Goal: Task Accomplishment & Management: Manage account settings

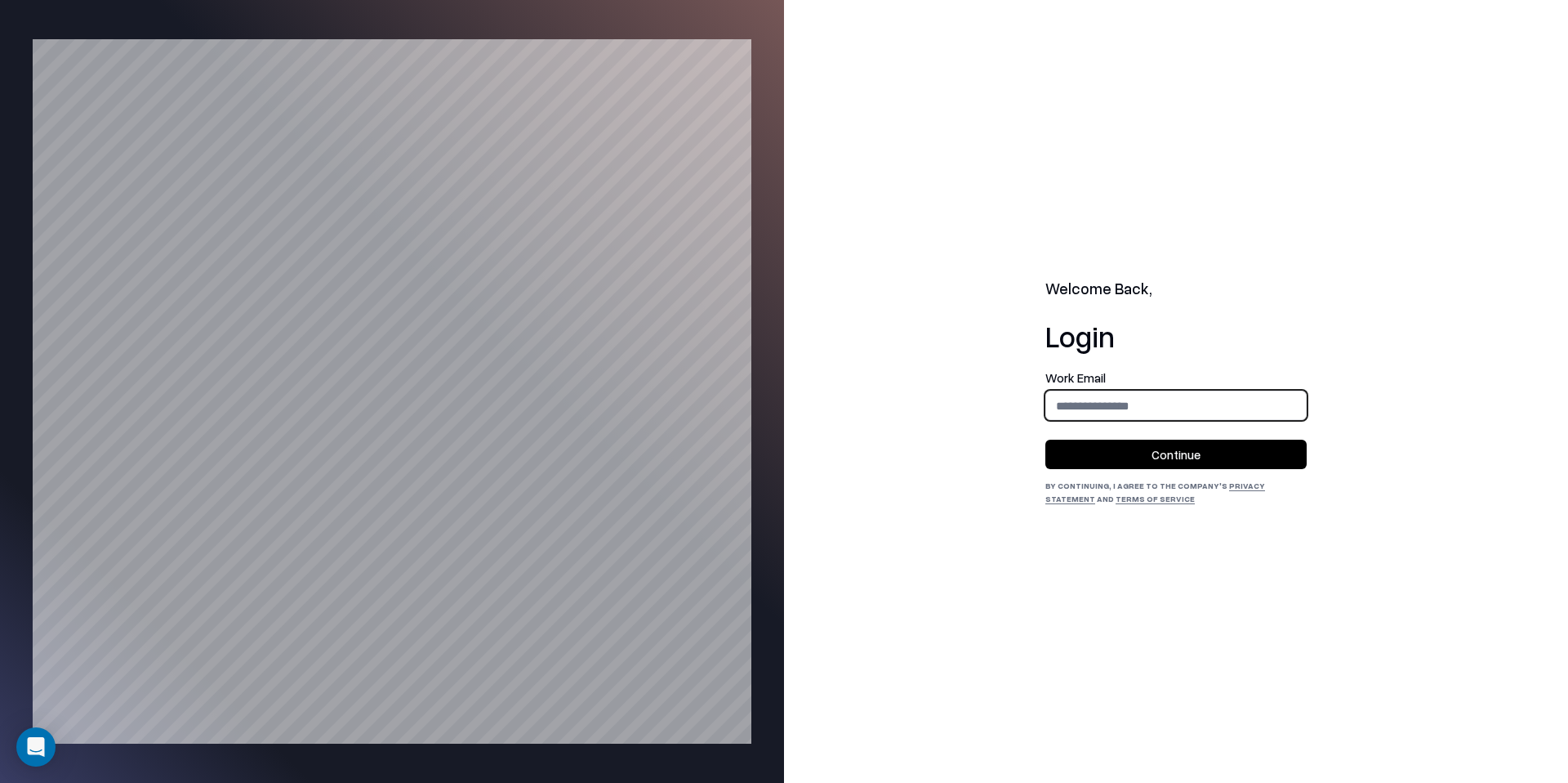
click at [1083, 412] on input "email" at bounding box center [1176, 405] width 260 height 30
type input "**********"
click at [1168, 446] on button "Continue" at bounding box center [1175, 454] width 261 height 29
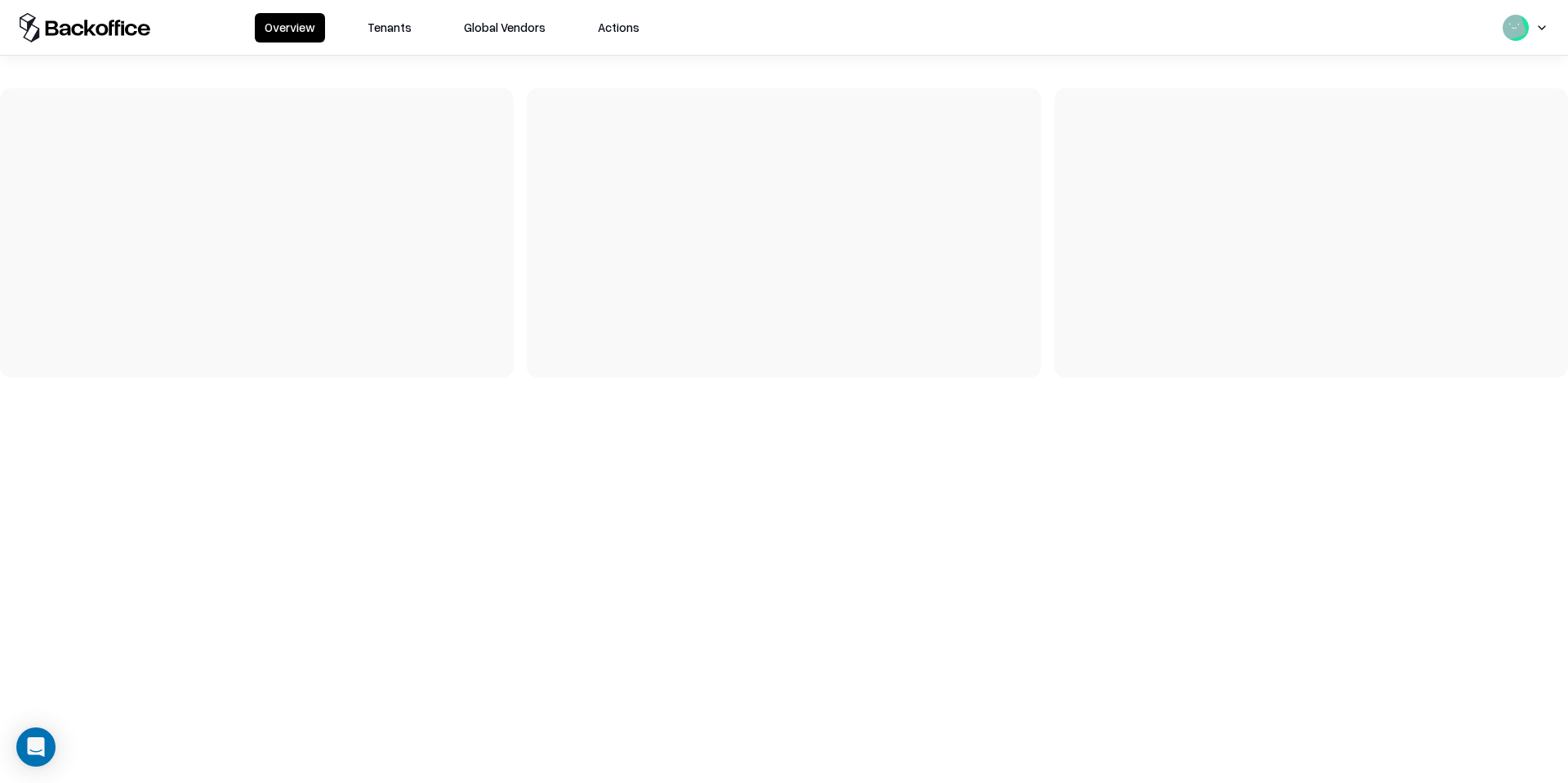
click at [351, 30] on div "Overview Tenants Global Vendors Actions" at bounding box center [452, 27] width 394 height 29
click at [396, 30] on button "Tenants" at bounding box center [389, 27] width 64 height 29
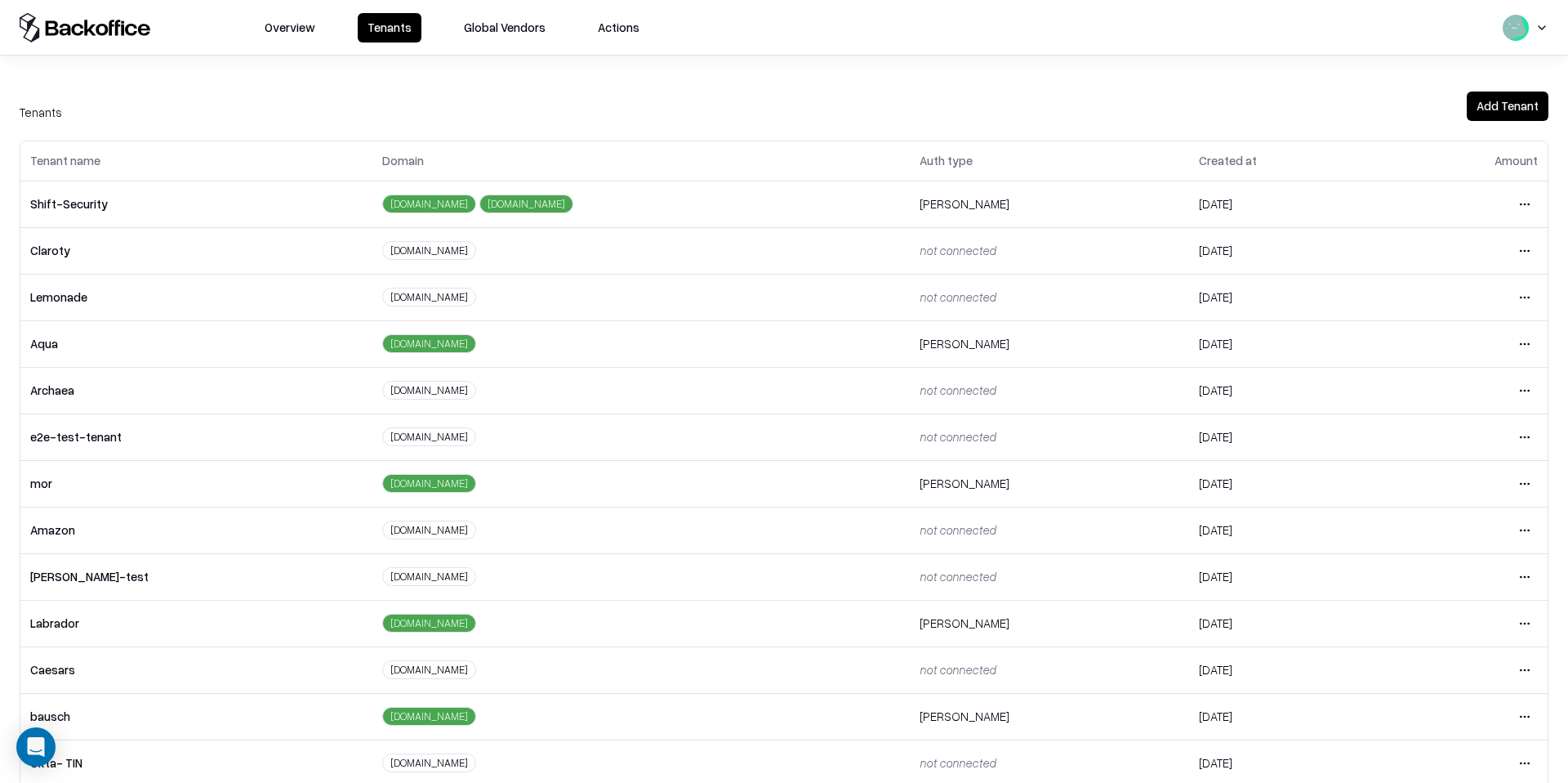
click at [1520, 437] on html "Overview Tenants Global Vendors Actions Tenants Add Tenant Tenant name Domain A…" at bounding box center [784, 391] width 1568 height 783
click at [1432, 571] on div "Login to tenant" at bounding box center [1456, 574] width 176 height 33
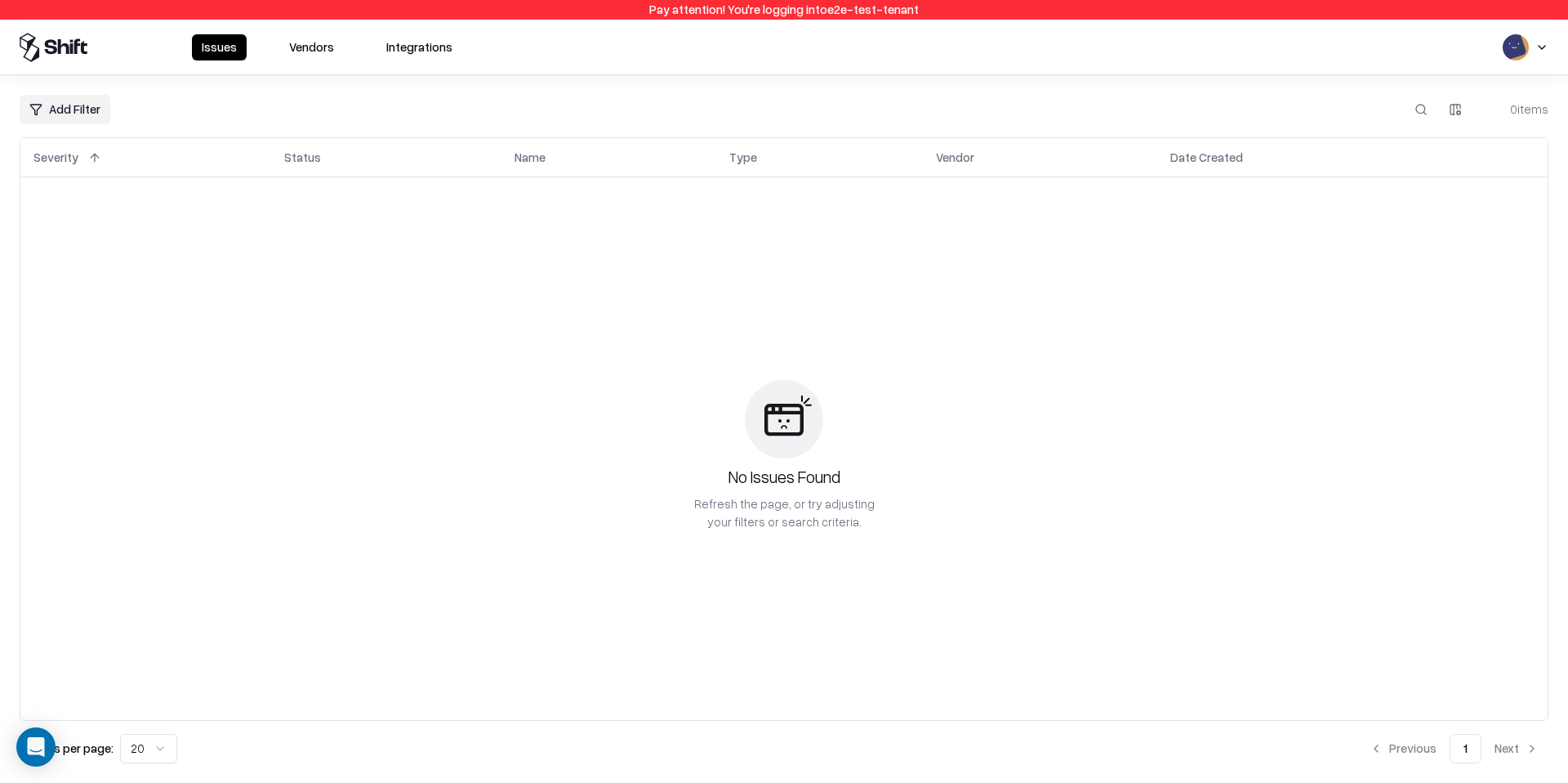
click at [315, 44] on button "Vendors" at bounding box center [311, 47] width 65 height 26
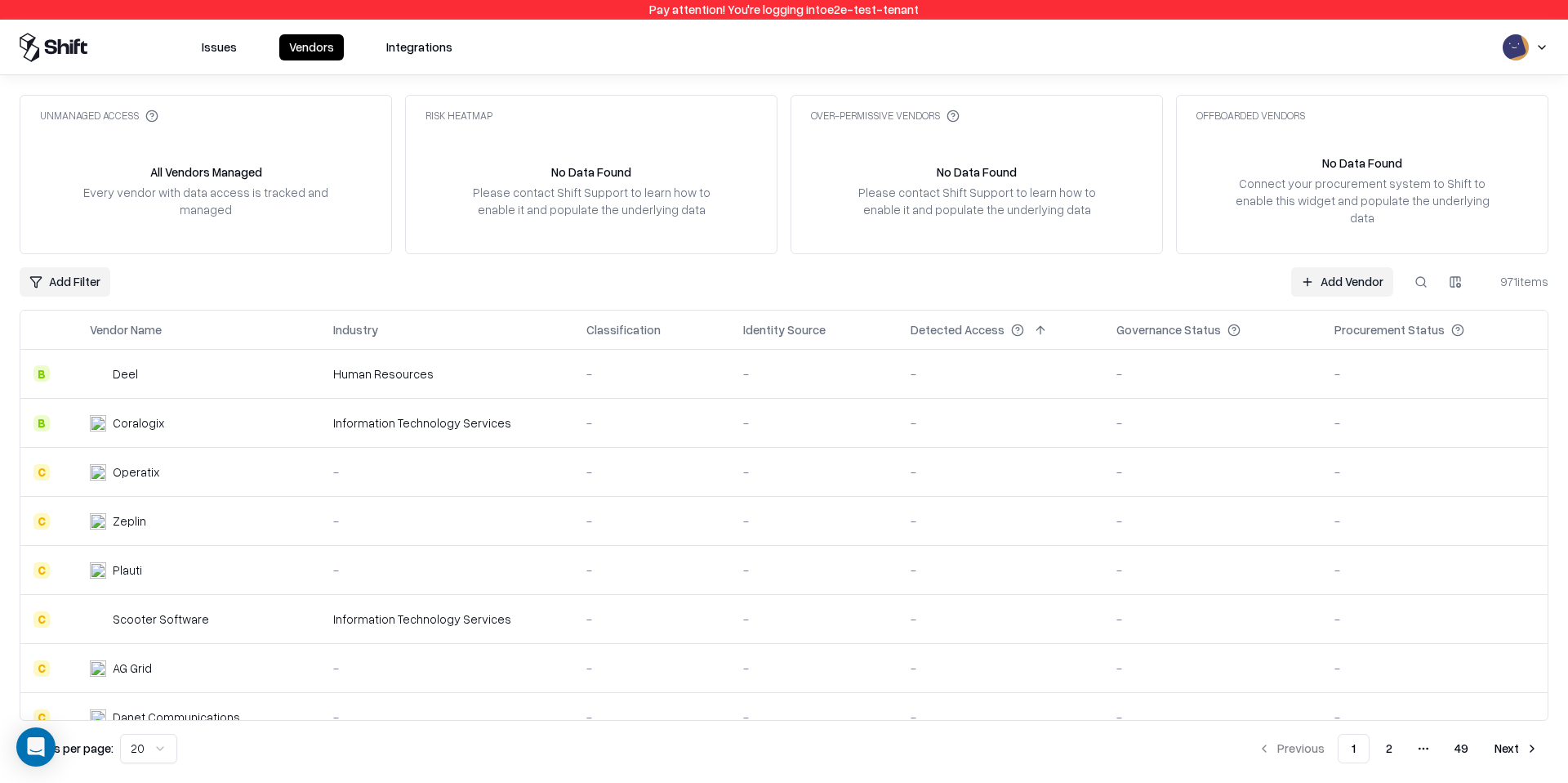
click at [1416, 267] on button at bounding box center [1421, 282] width 29 height 29
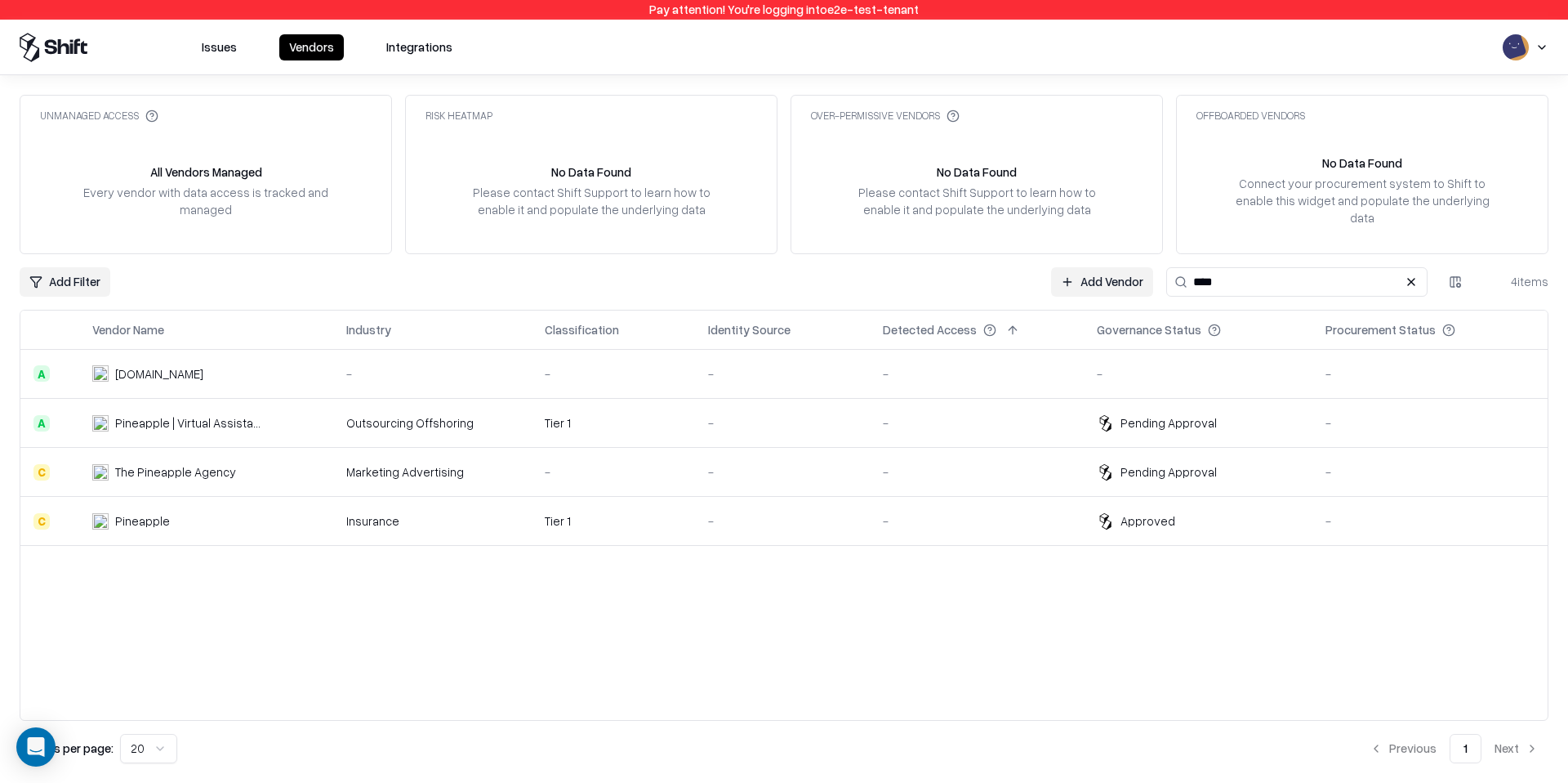
type input "****"
click at [333, 409] on td "Pineapple | Virtual Assistant Agency" at bounding box center [205, 423] width 253 height 49
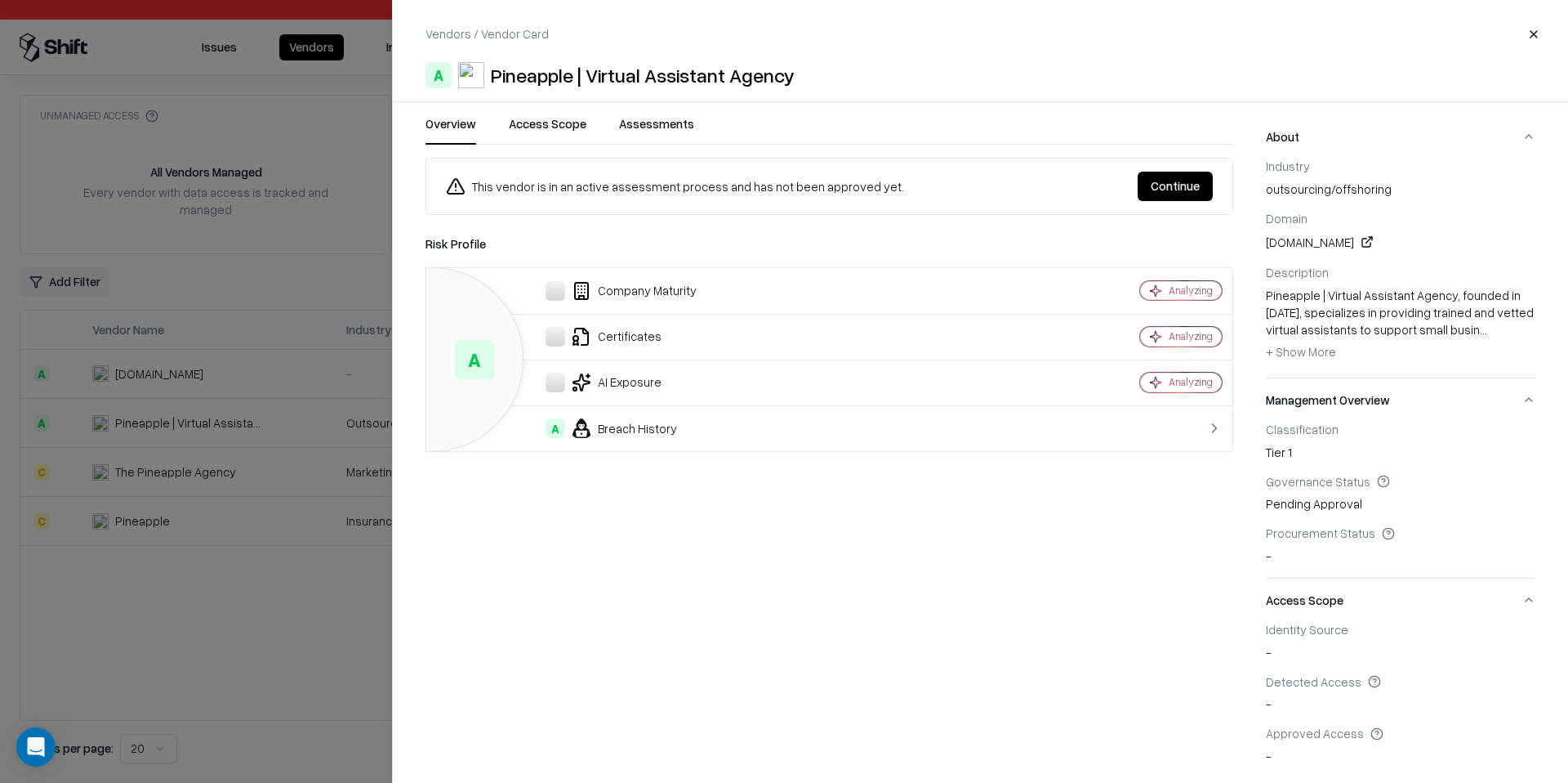
click at [653, 125] on button "Assessments" at bounding box center [656, 130] width 75 height 29
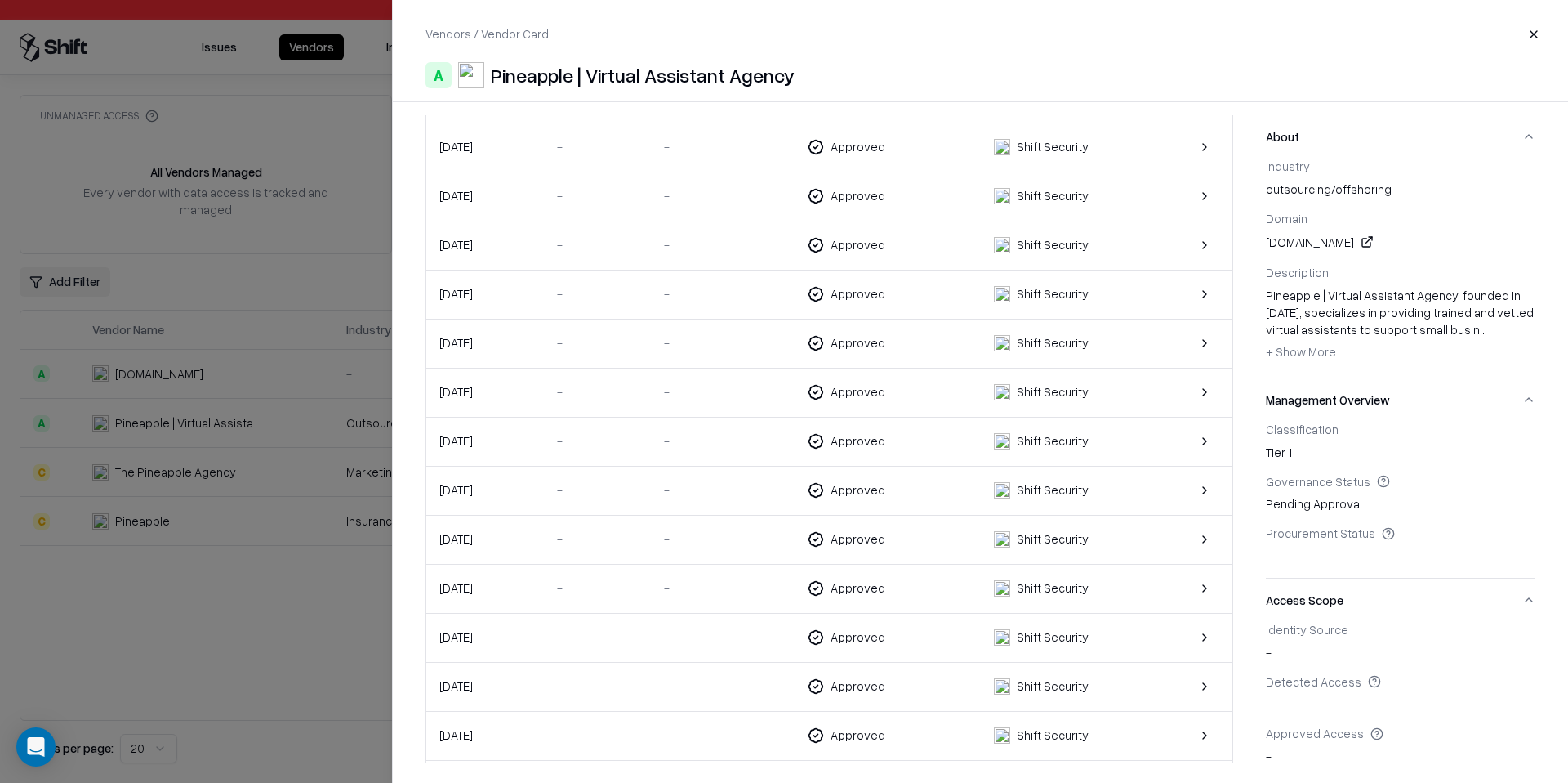
scroll to position [26233, 0]
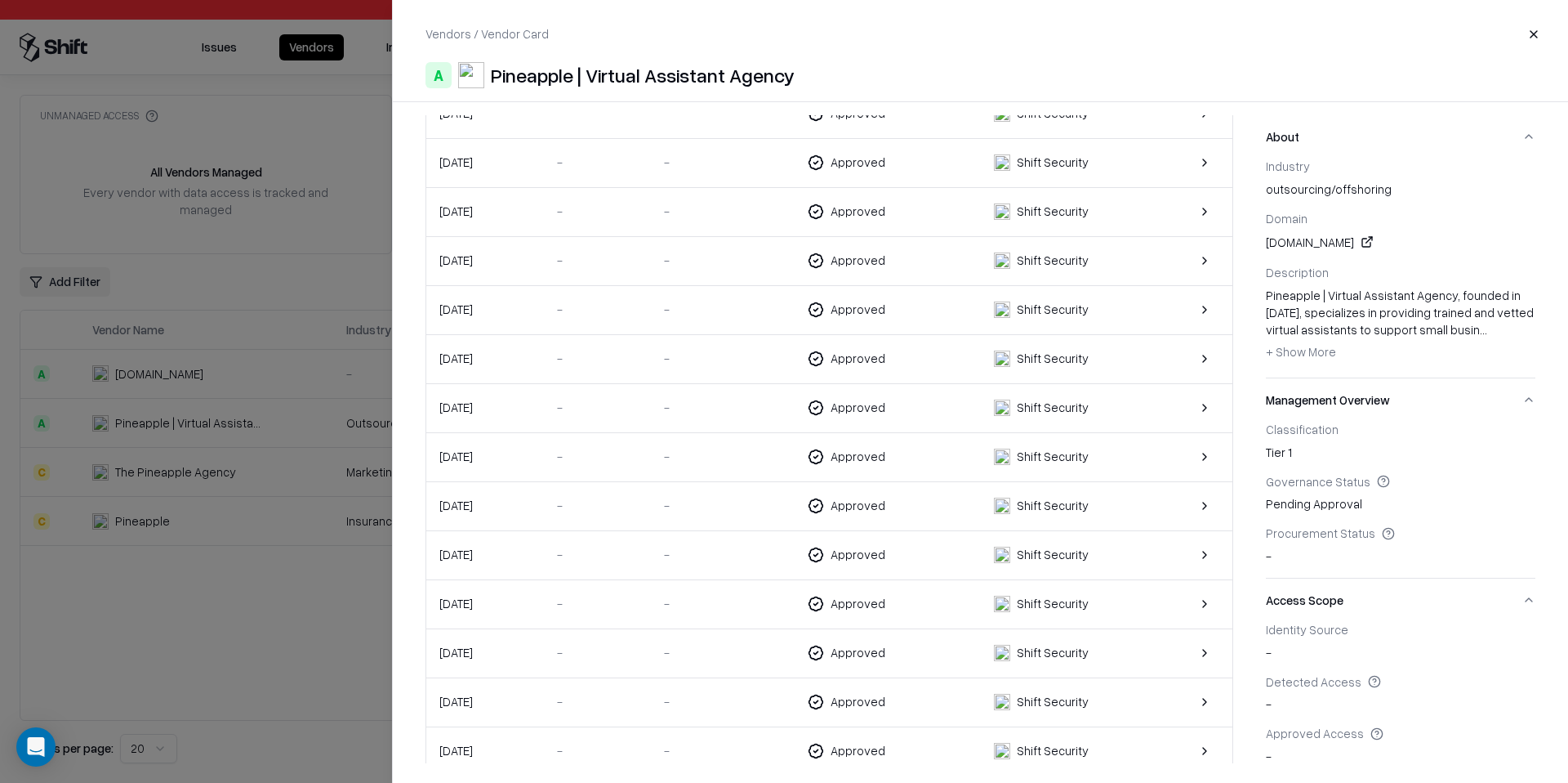
click at [1081, 467] on td "Shift Security" at bounding box center [1067, 457] width 173 height 49
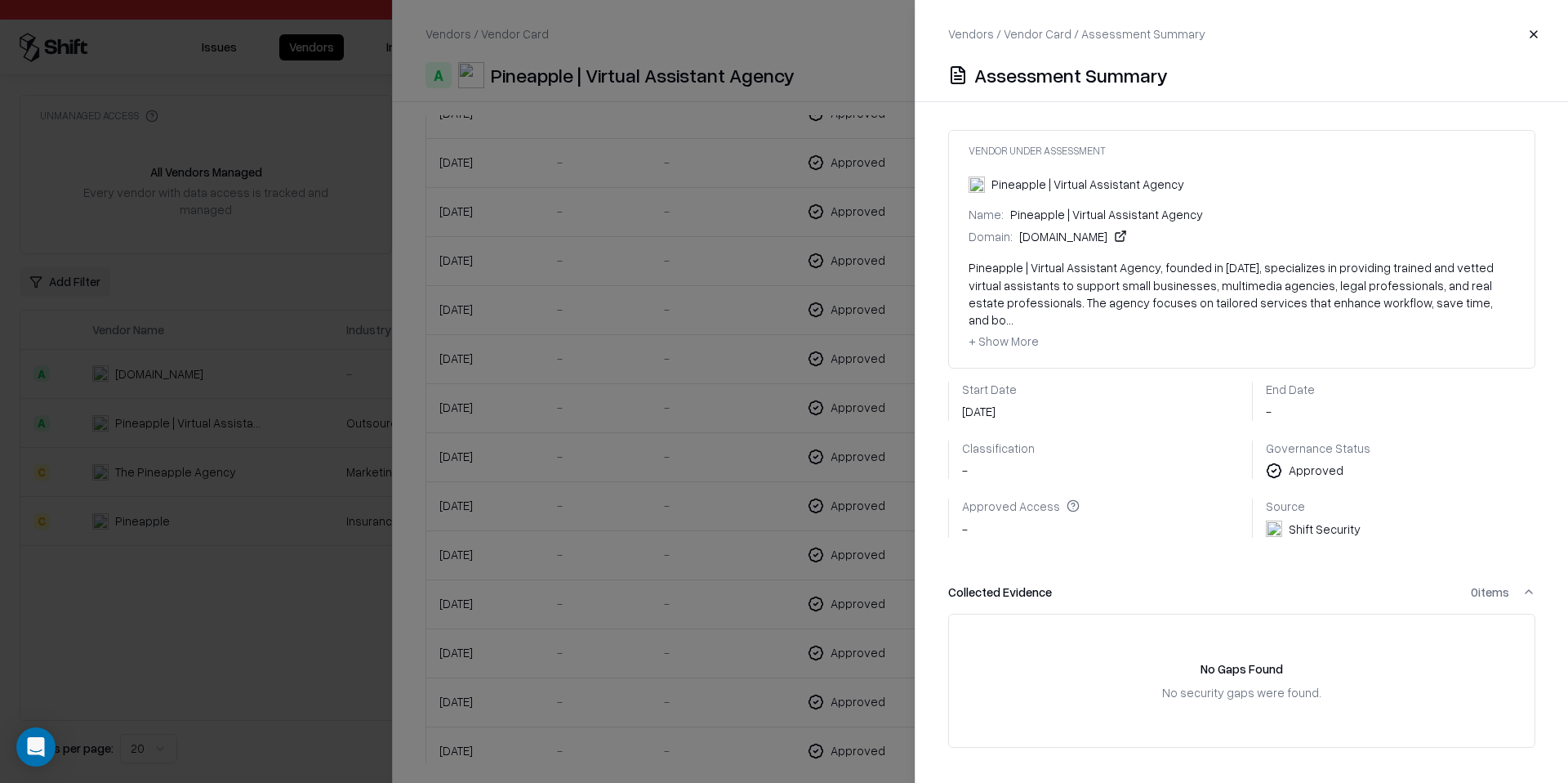
scroll to position [0, 0]
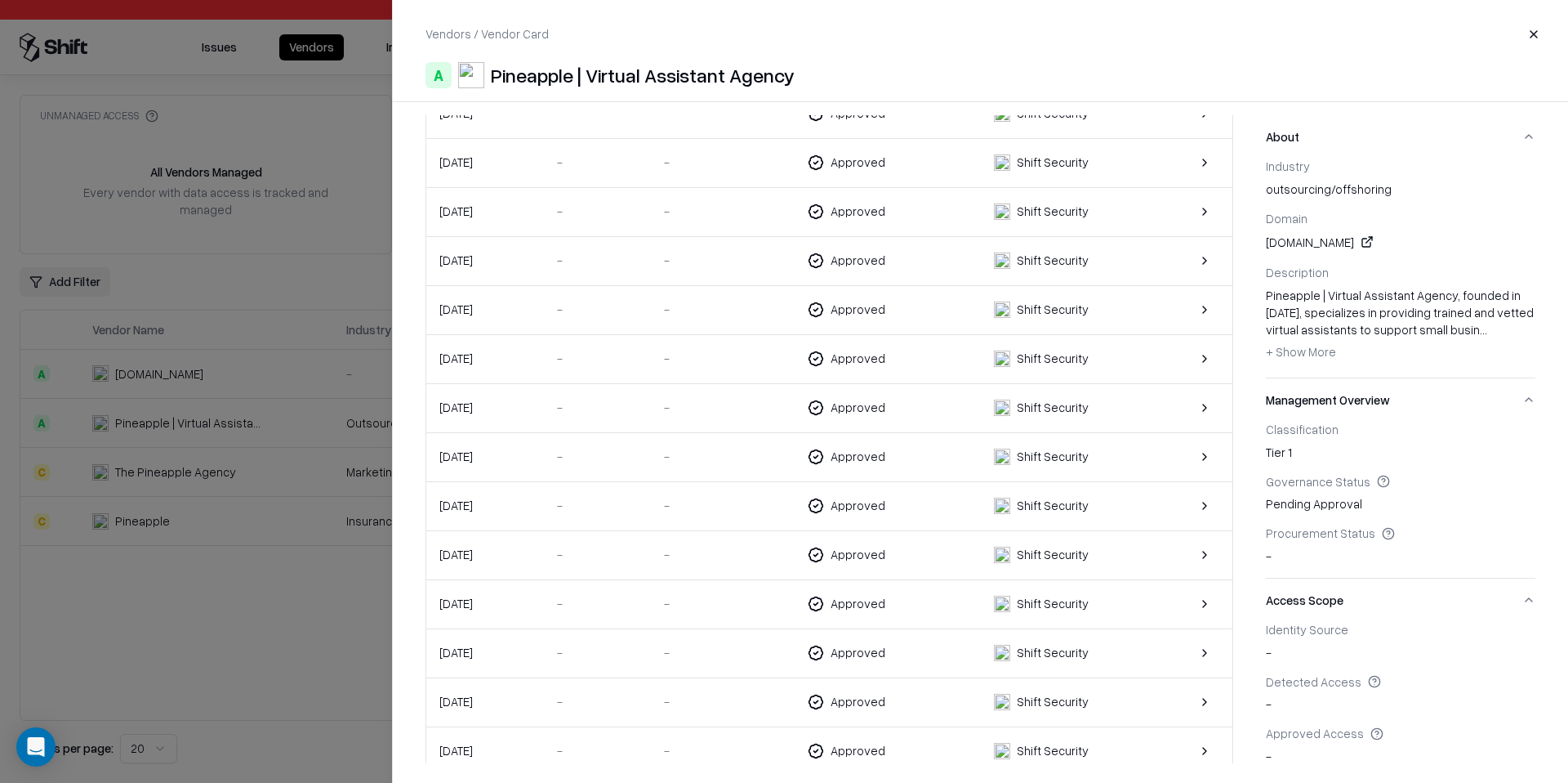
click at [295, 494] on div at bounding box center [784, 391] width 1568 height 783
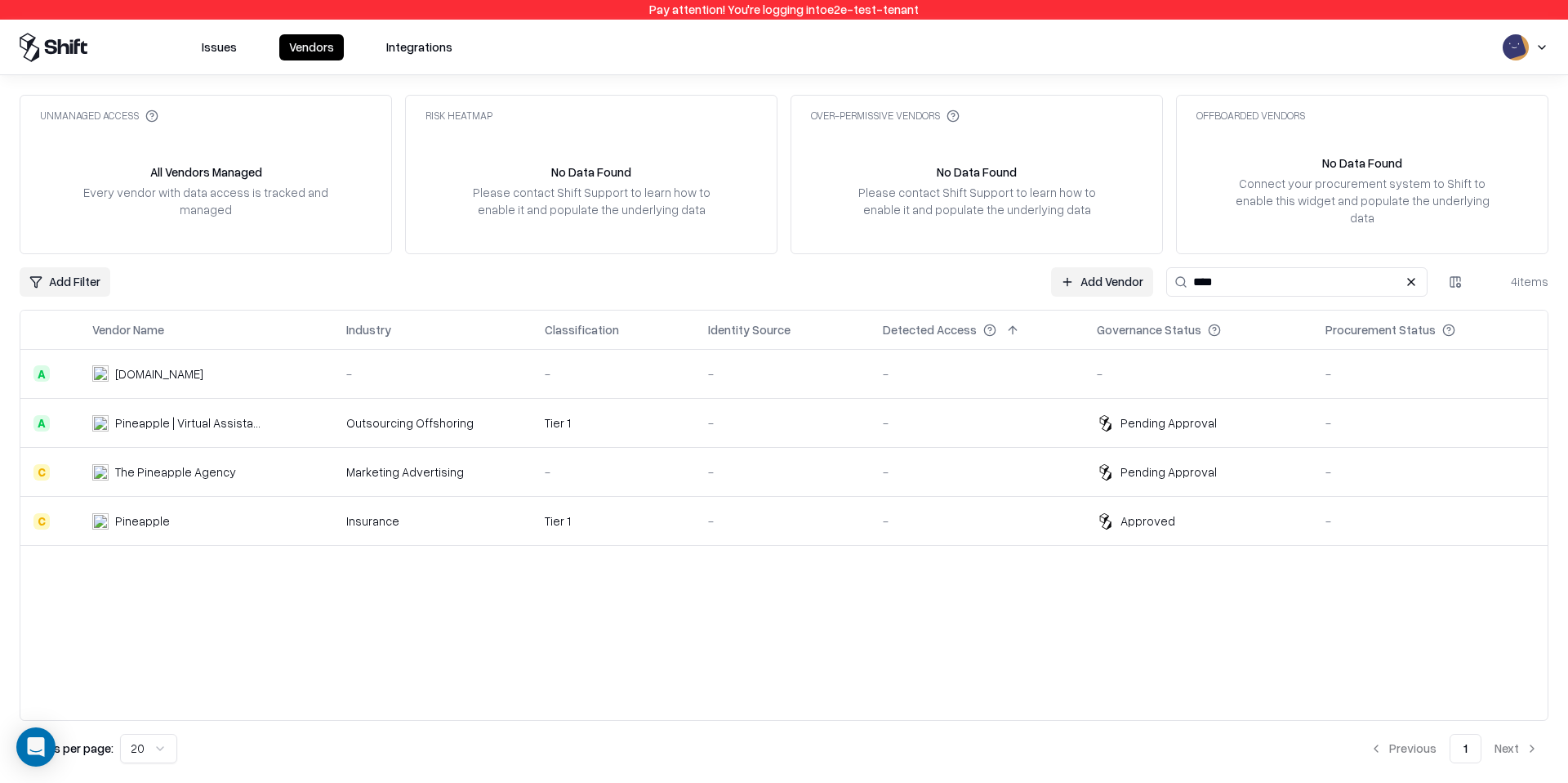
click at [1047, 414] on div "-" at bounding box center [977, 422] width 189 height 17
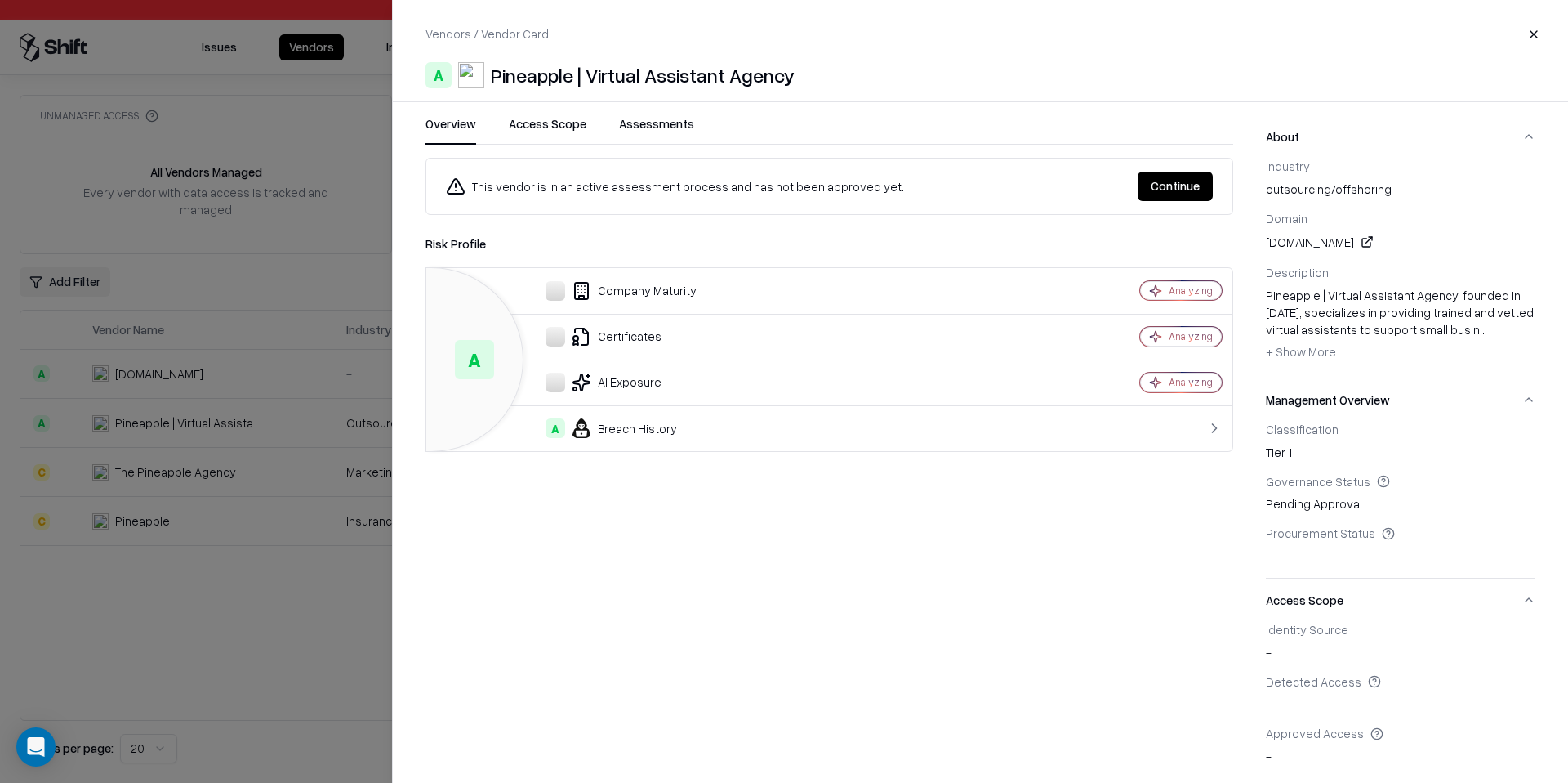
click at [1180, 182] on button "Continue" at bounding box center [1174, 186] width 75 height 29
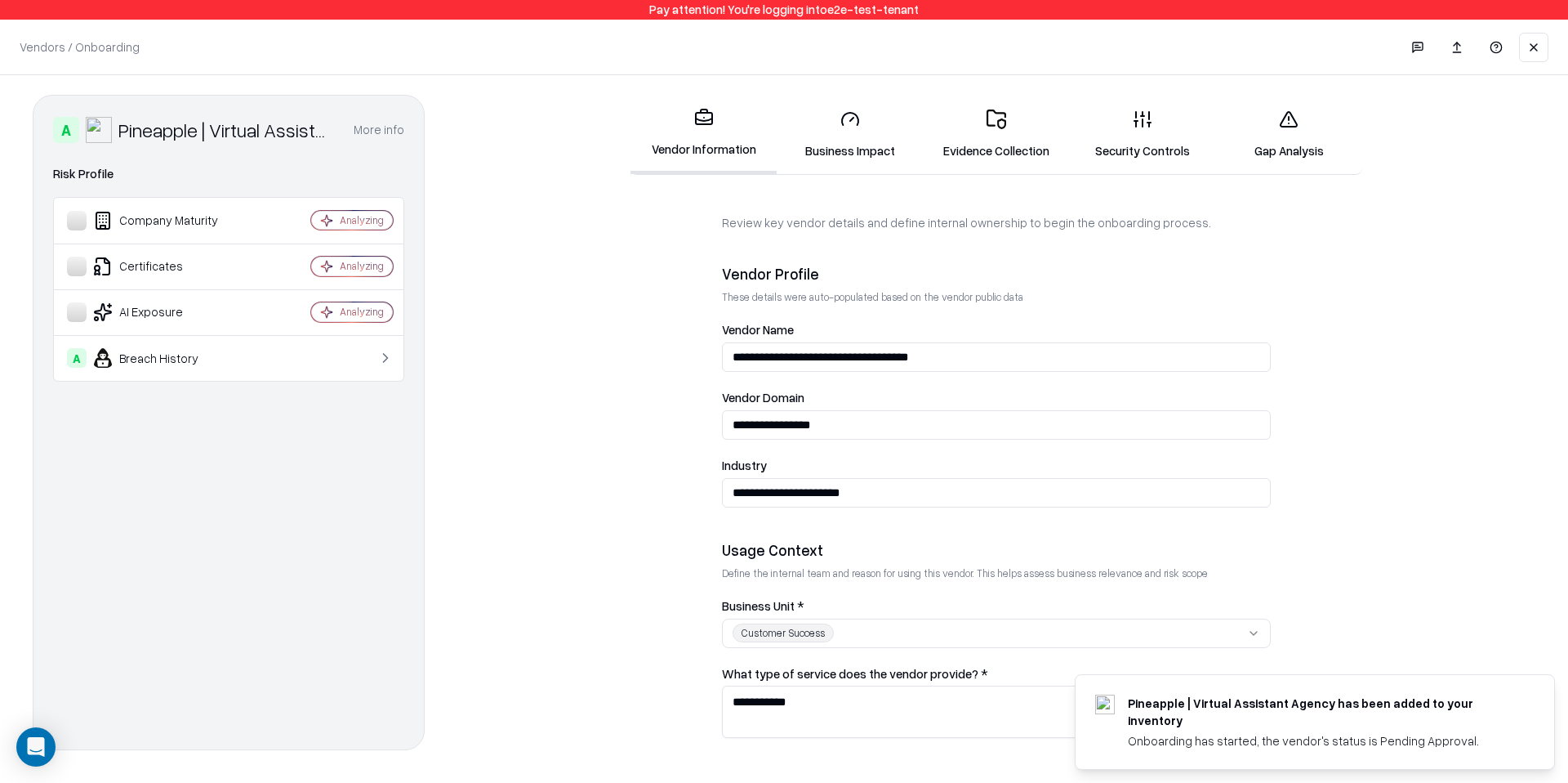
click at [1018, 121] on link "Evidence Collection" at bounding box center [995, 135] width 146 height 76
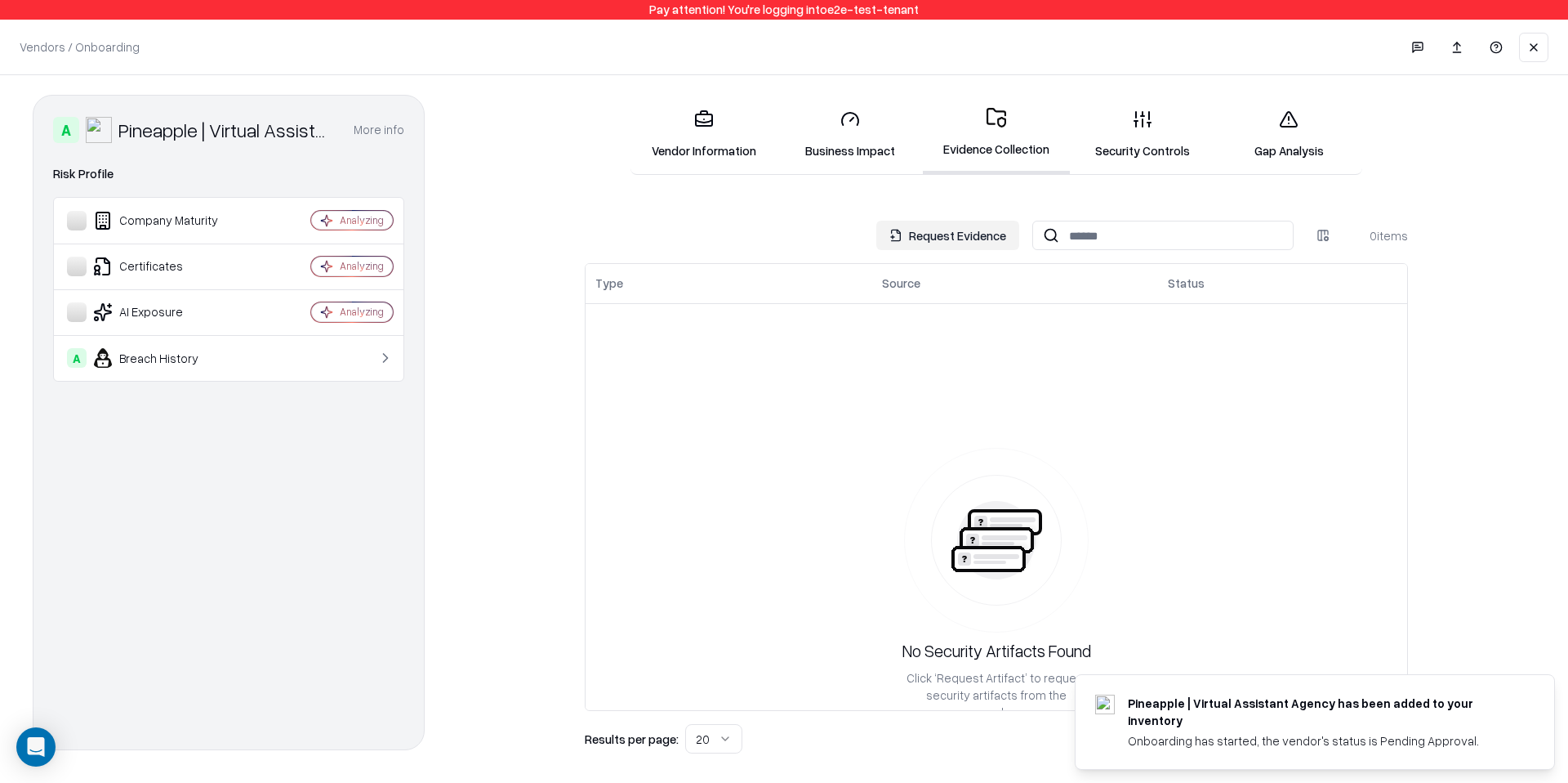
click at [1141, 146] on link "Security Controls" at bounding box center [1143, 135] width 146 height 76
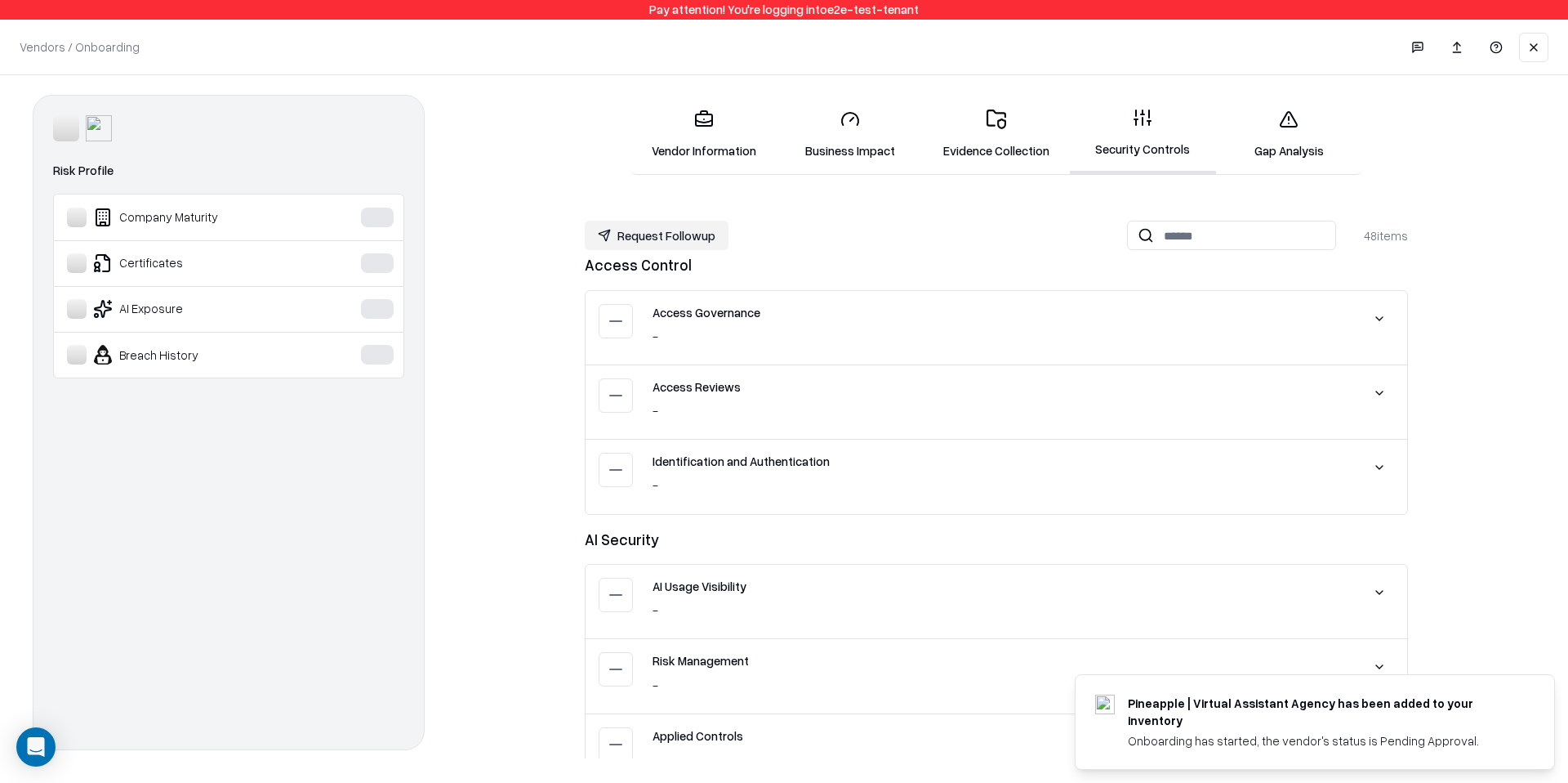
click at [875, 123] on link "Business Impact" at bounding box center [849, 135] width 146 height 76
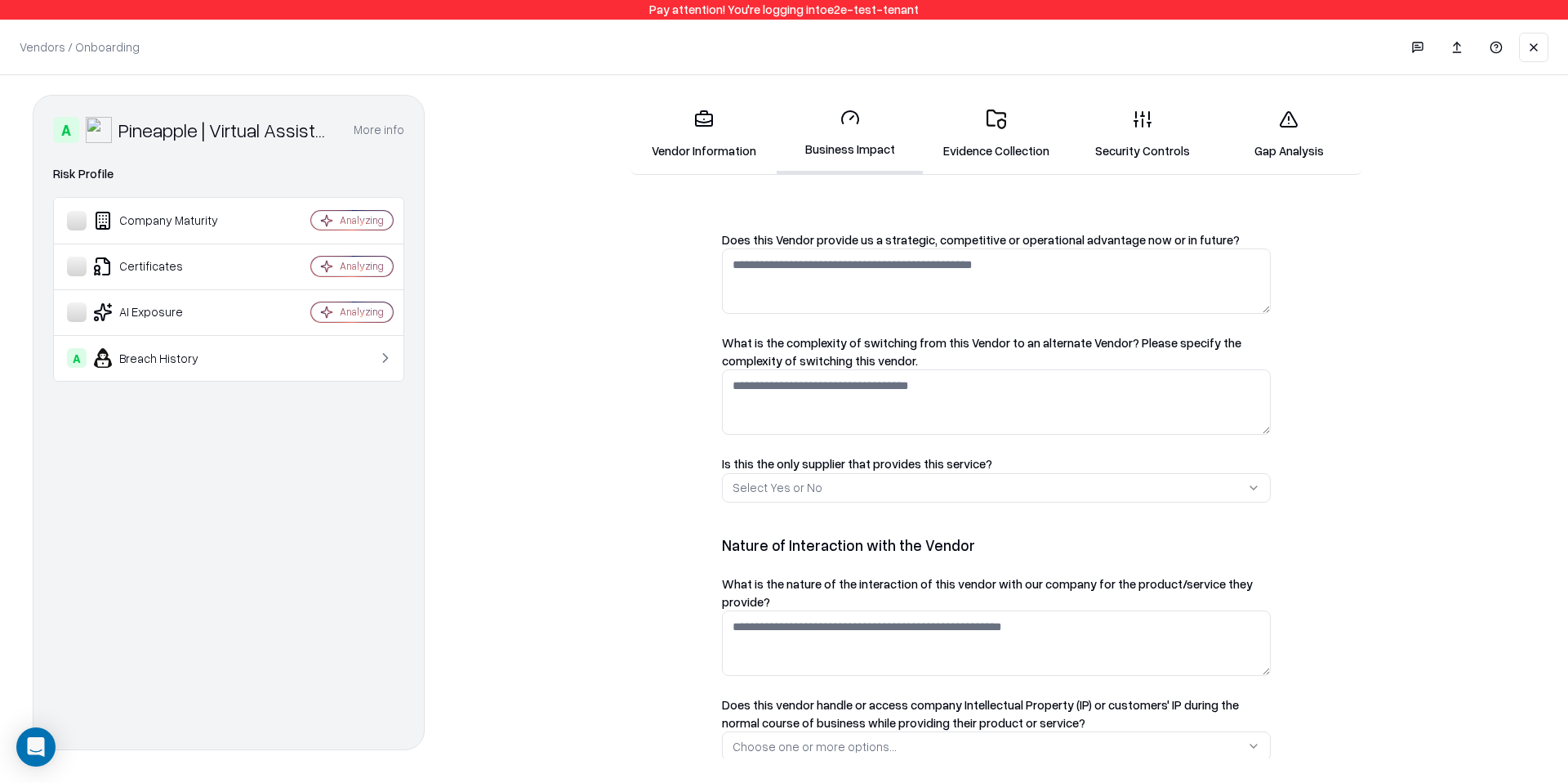
scroll to position [832, 0]
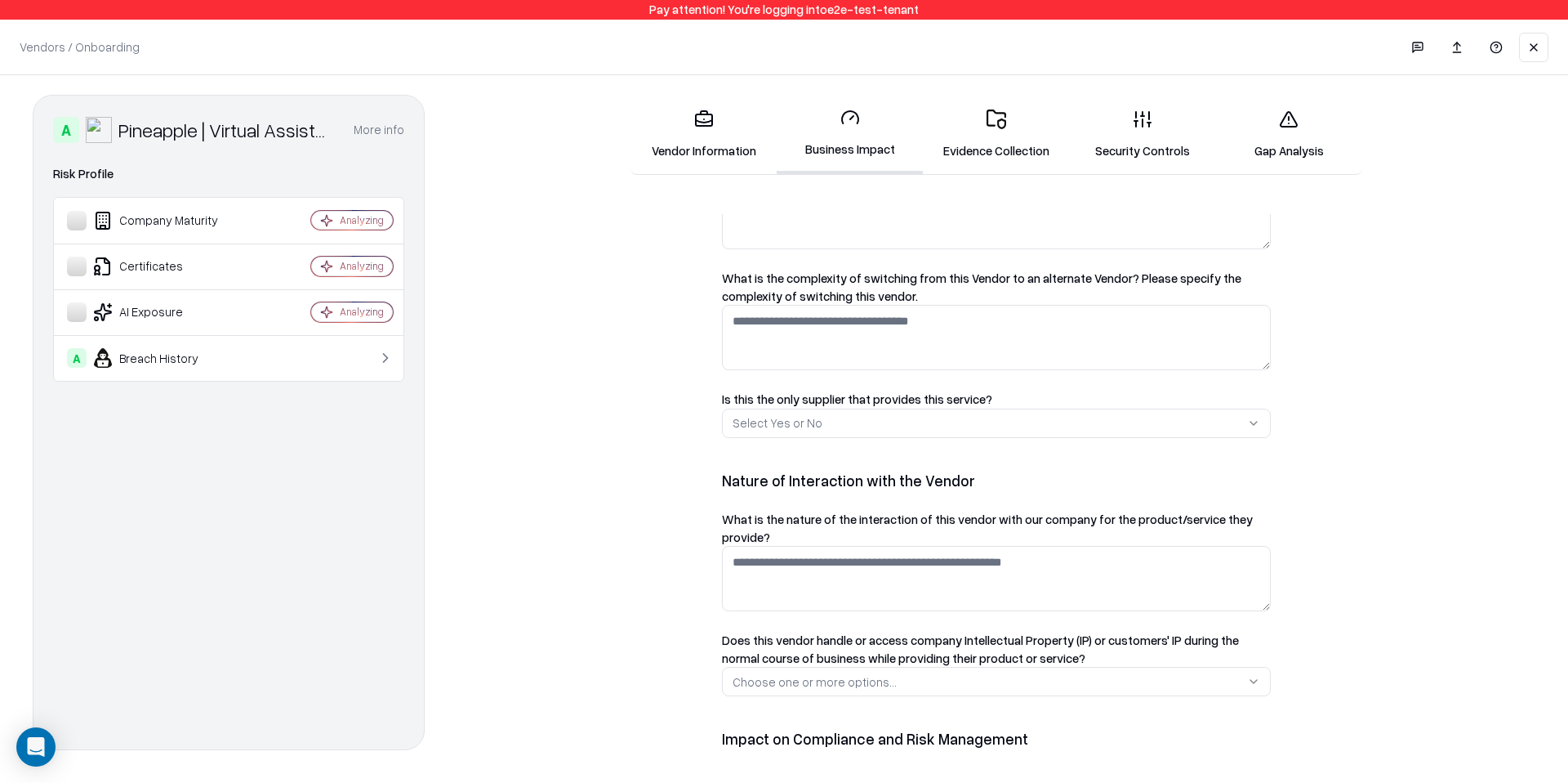
click at [1544, 44] on button at bounding box center [1533, 47] width 29 height 29
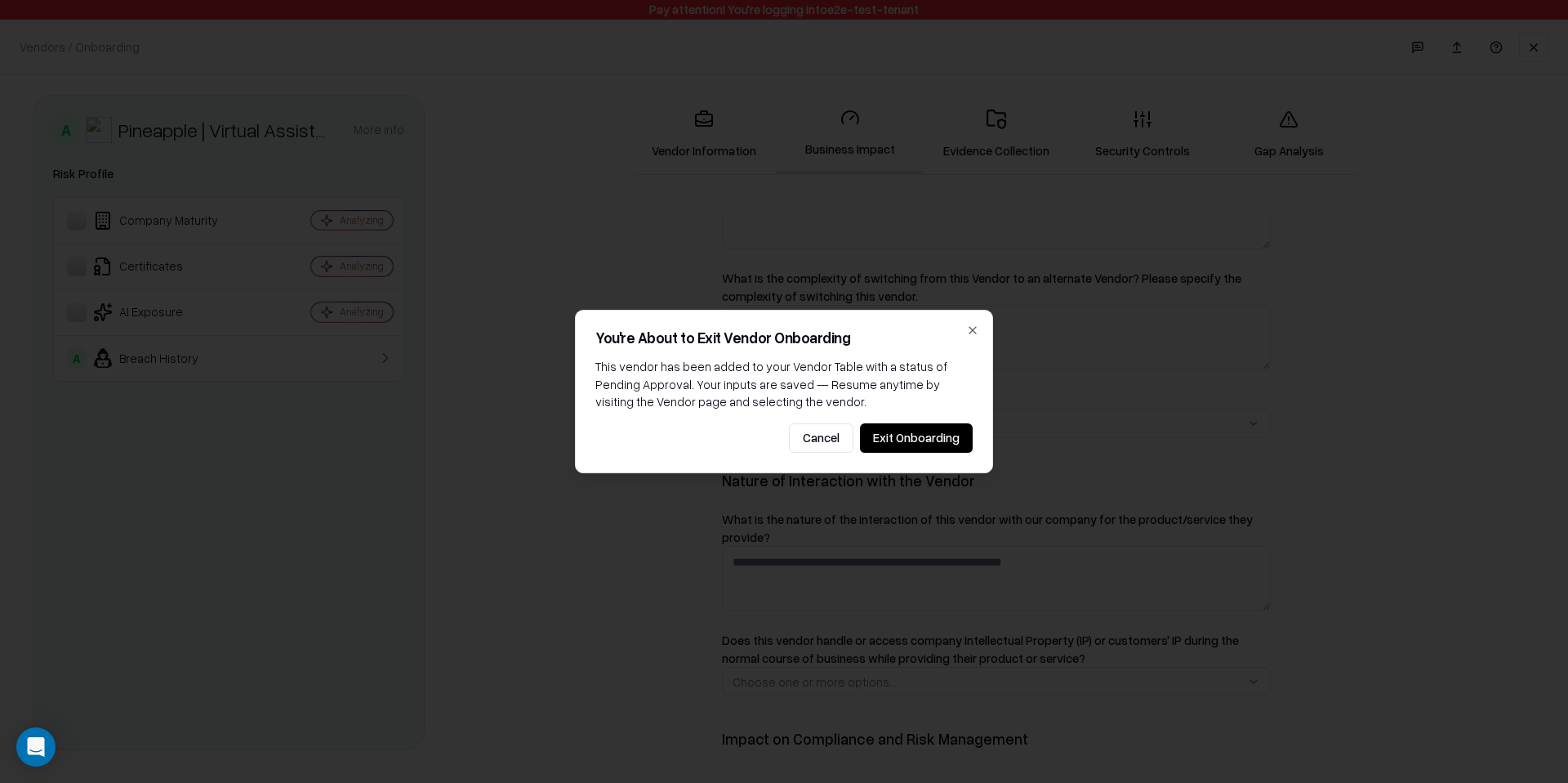
click at [894, 444] on button "Exit Onboarding" at bounding box center [916, 437] width 113 height 29
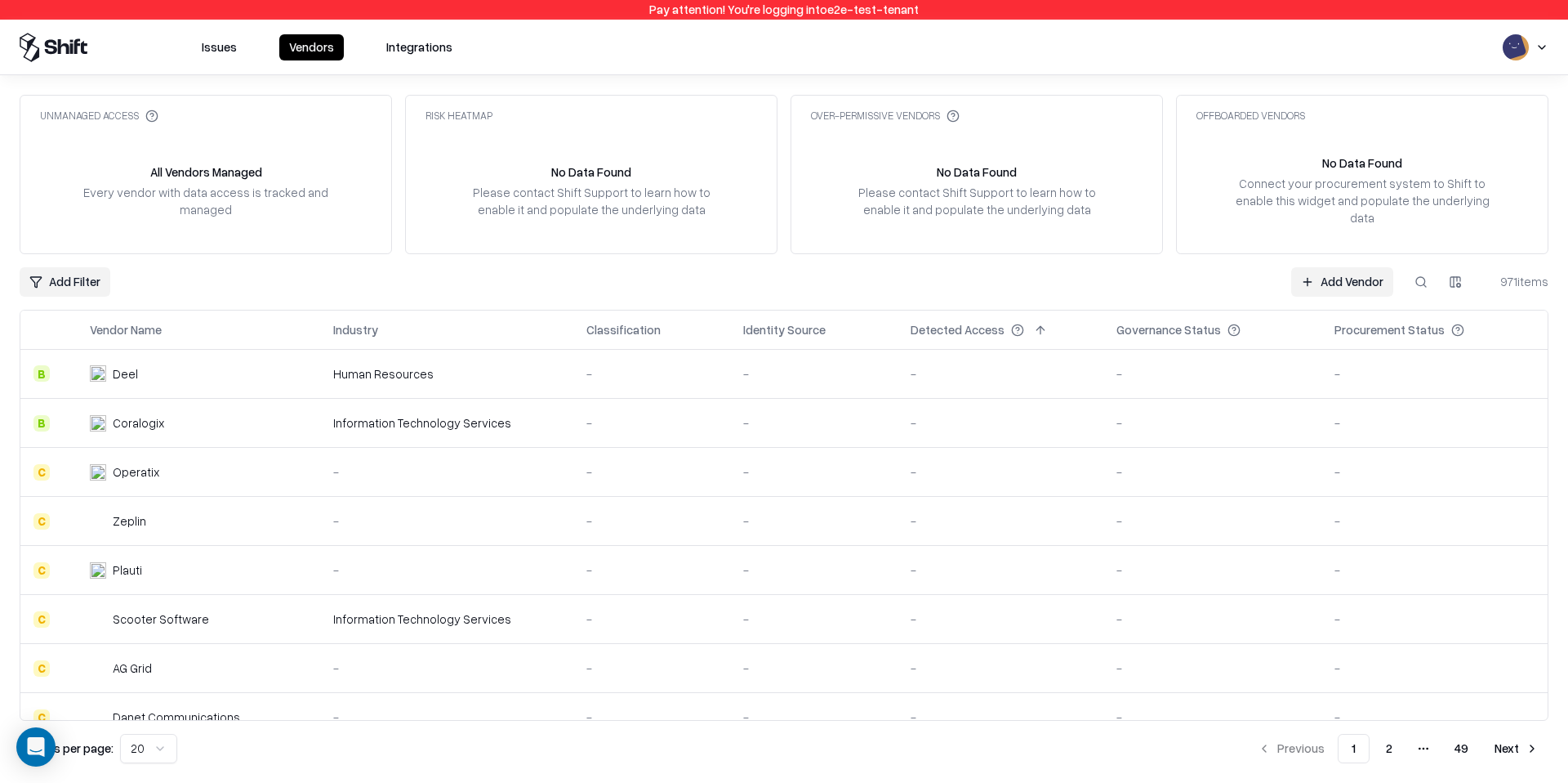
click at [1533, 59] on html "Pay attention! You're logging into e2e-test-tenant Issues Vendors Integrations …" at bounding box center [784, 391] width 1568 height 783
click at [1489, 117] on div "Log out" at bounding box center [1504, 127] width 271 height 27
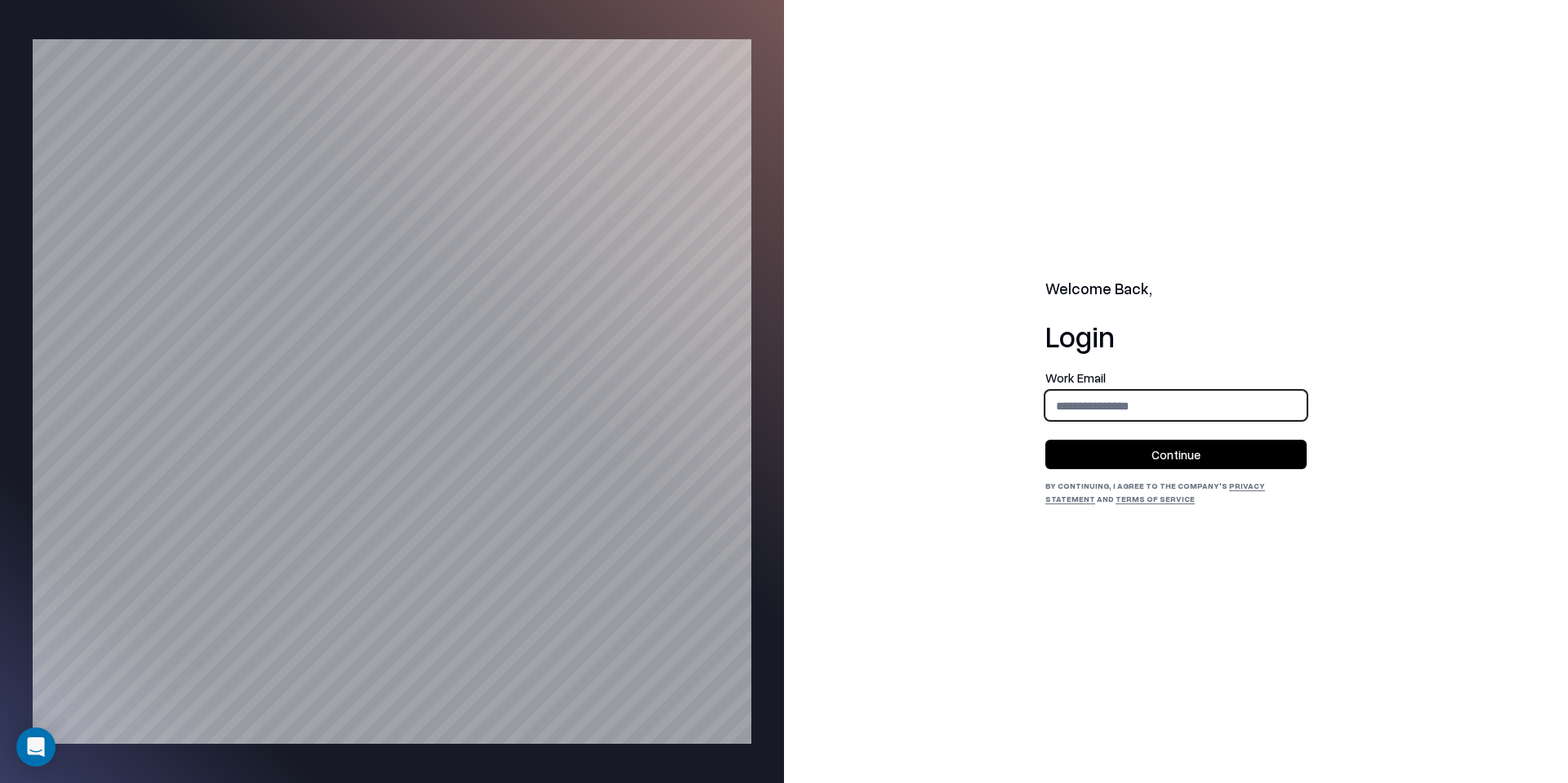
click at [1155, 412] on input "email" at bounding box center [1176, 405] width 260 height 30
type input "**********"
click at [1155, 448] on button "Continue" at bounding box center [1175, 454] width 261 height 29
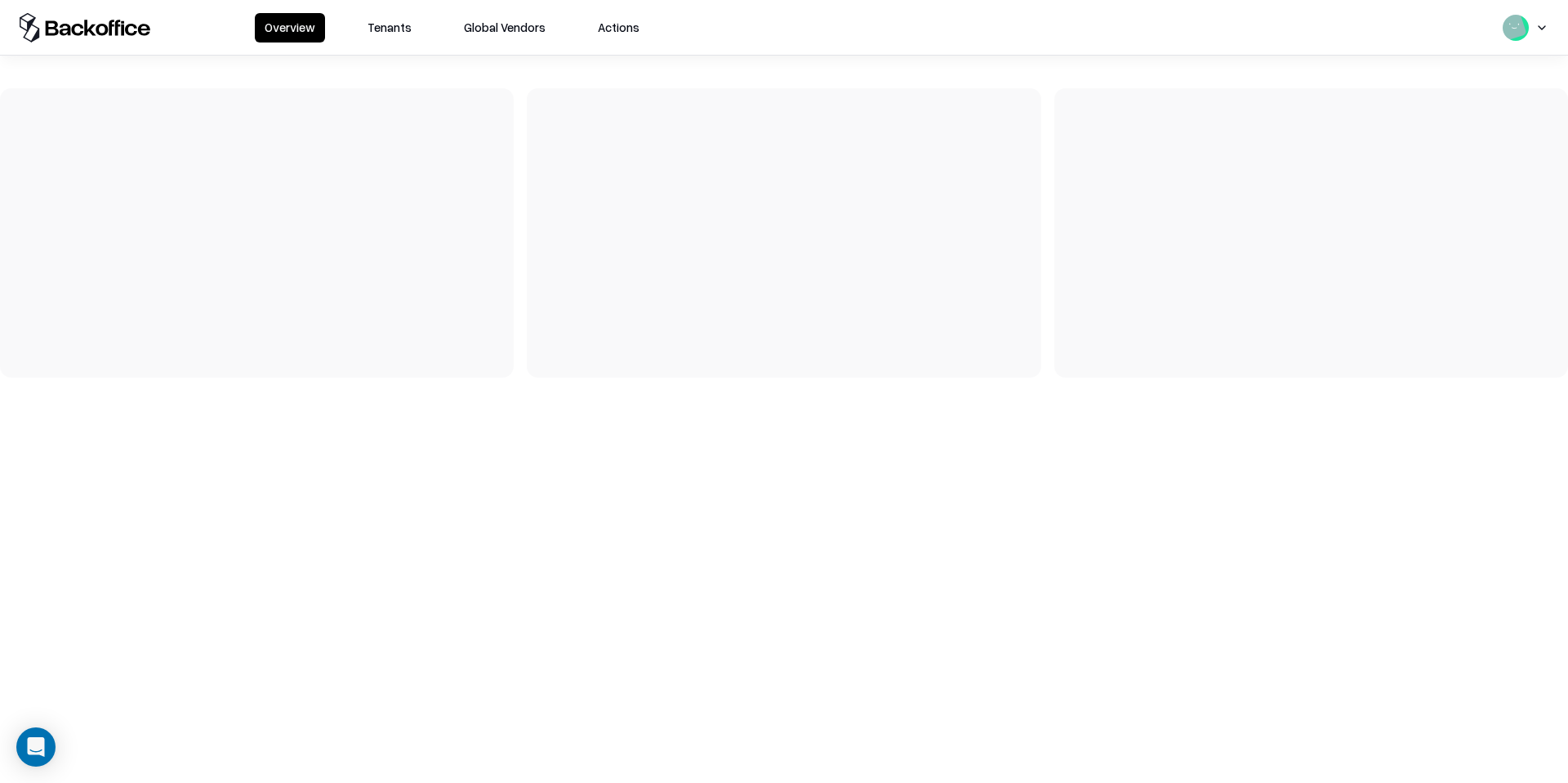
click at [385, 24] on button "Tenants" at bounding box center [389, 27] width 64 height 29
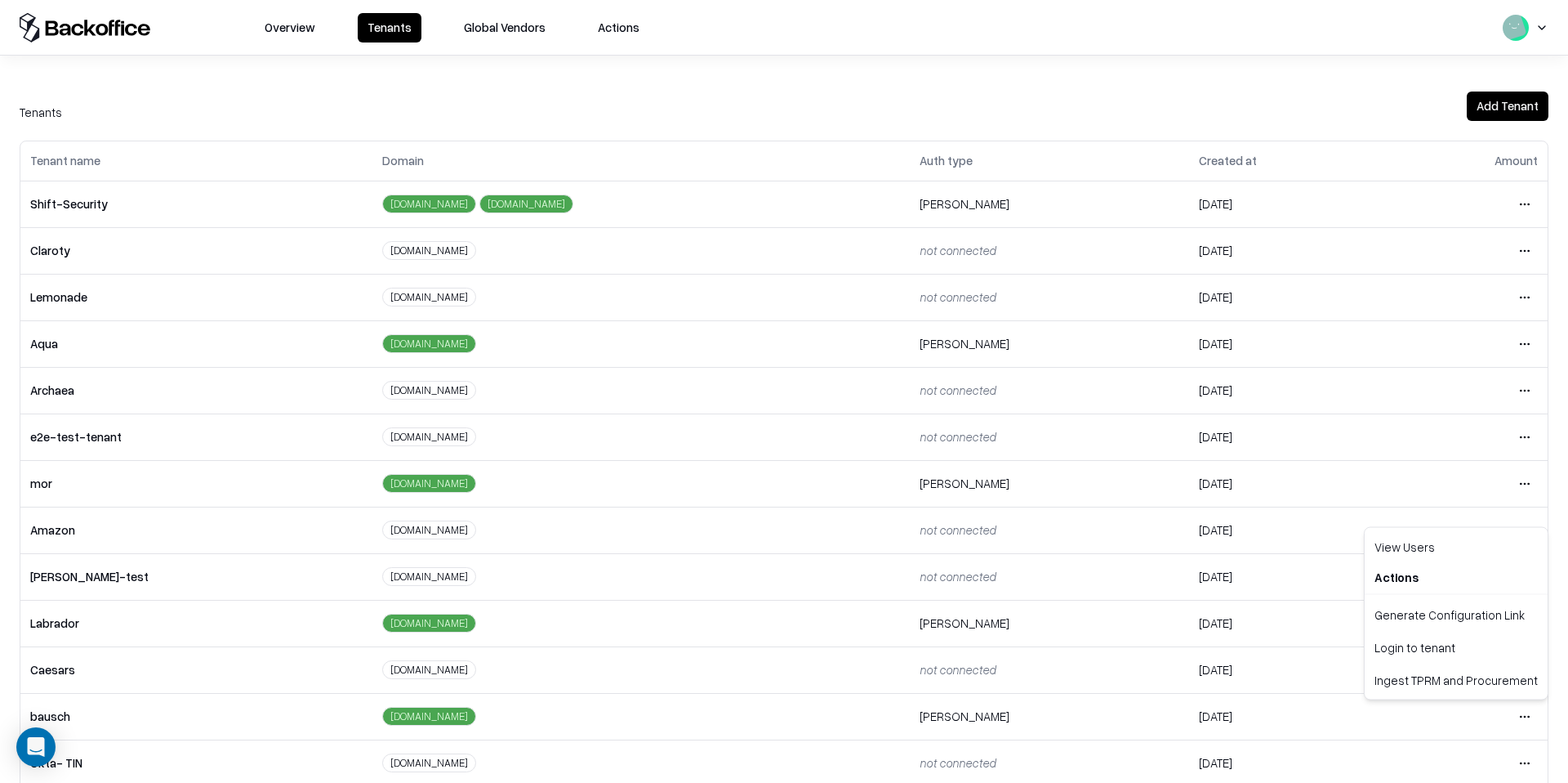
click at [1513, 717] on html "Overview Tenants Global Vendors Actions Tenants Add Tenant Tenant name Domain A…" at bounding box center [784, 391] width 1568 height 783
click at [1452, 643] on div "Login to tenant" at bounding box center [1456, 647] width 176 height 33
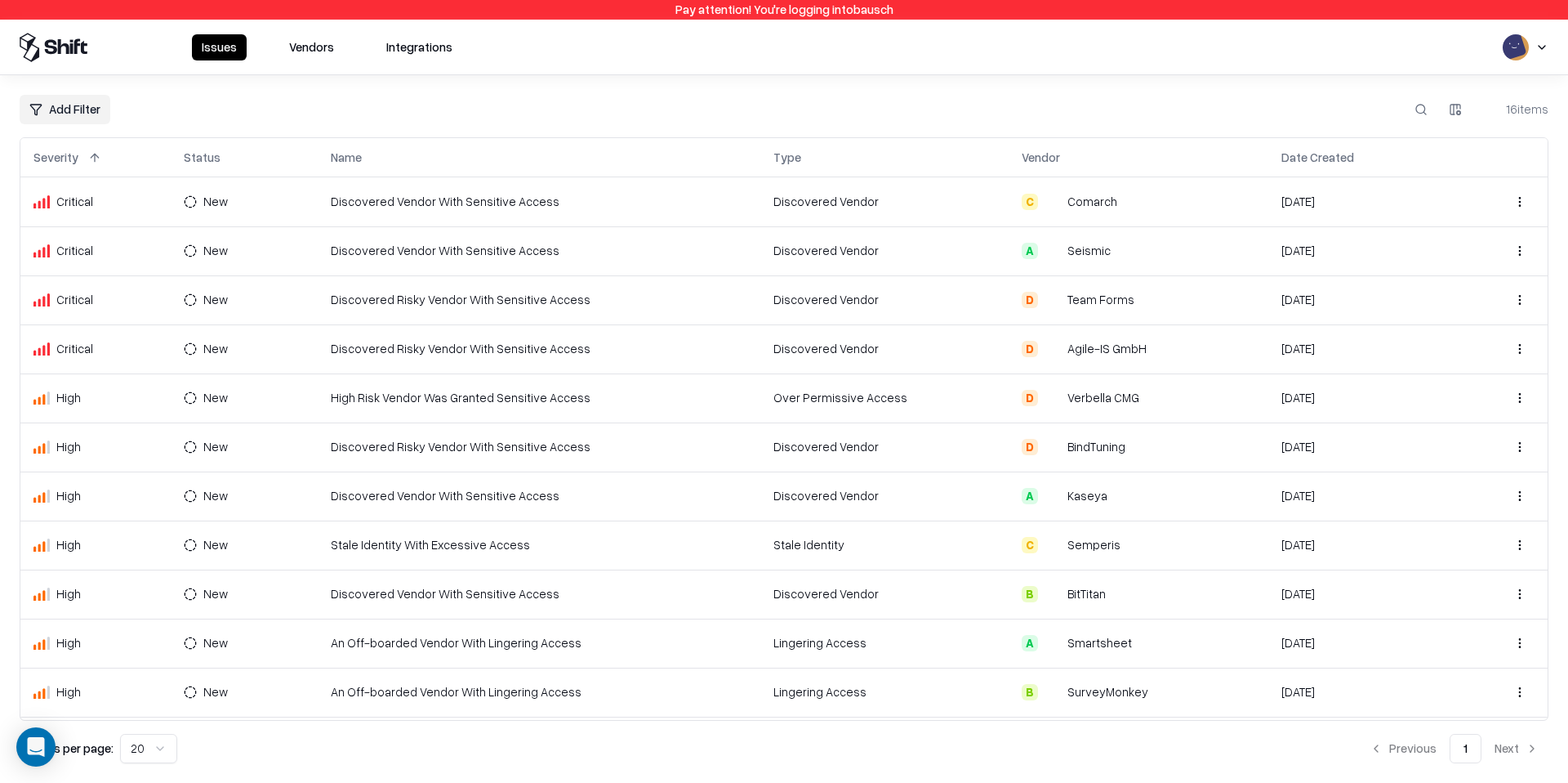
click at [274, 46] on div "Issues Vendors Integrations" at bounding box center [326, 47] width 270 height 26
click at [302, 46] on button "Vendors" at bounding box center [311, 47] width 65 height 26
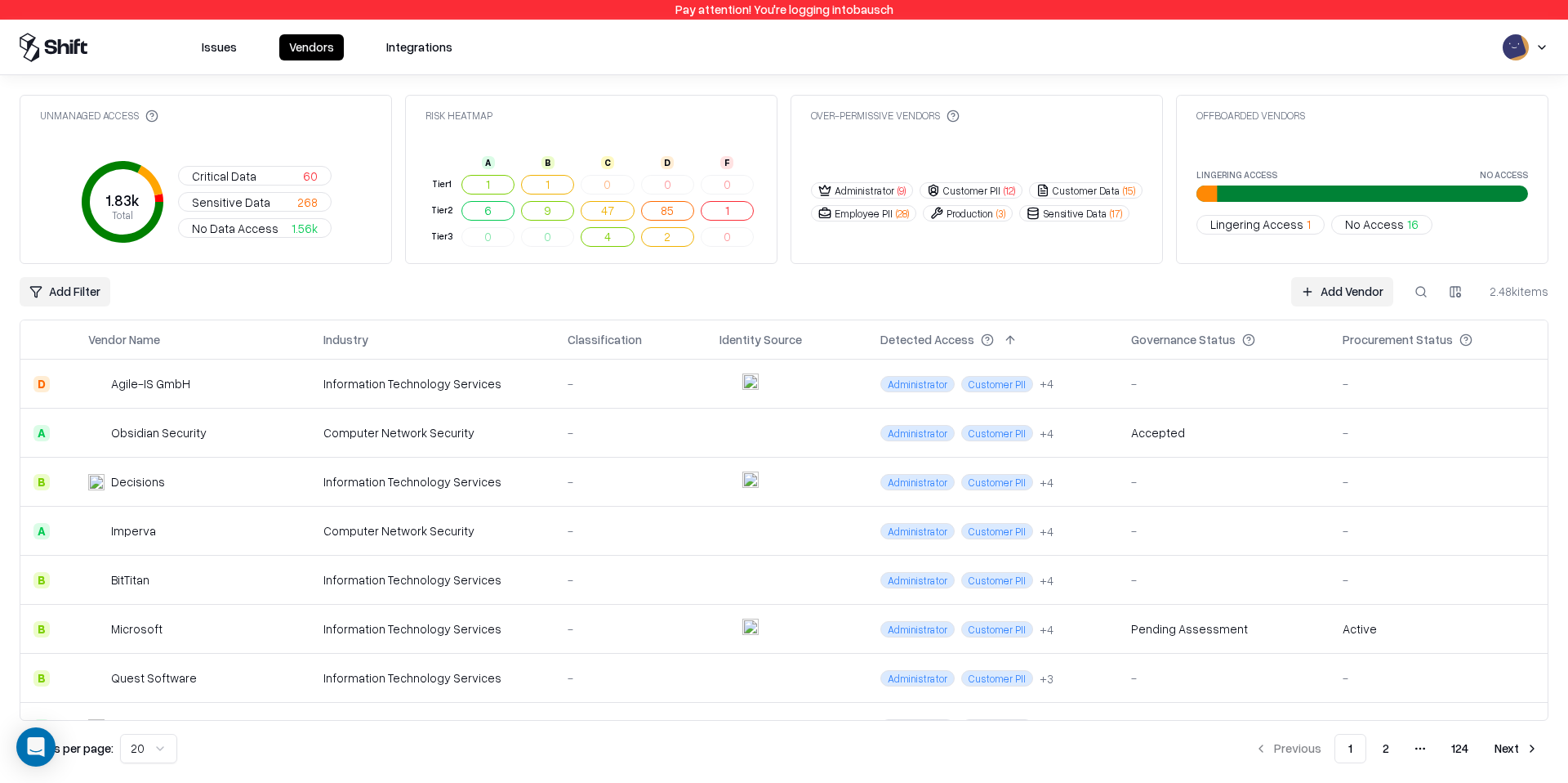
click at [1430, 294] on button at bounding box center [1421, 292] width 29 height 29
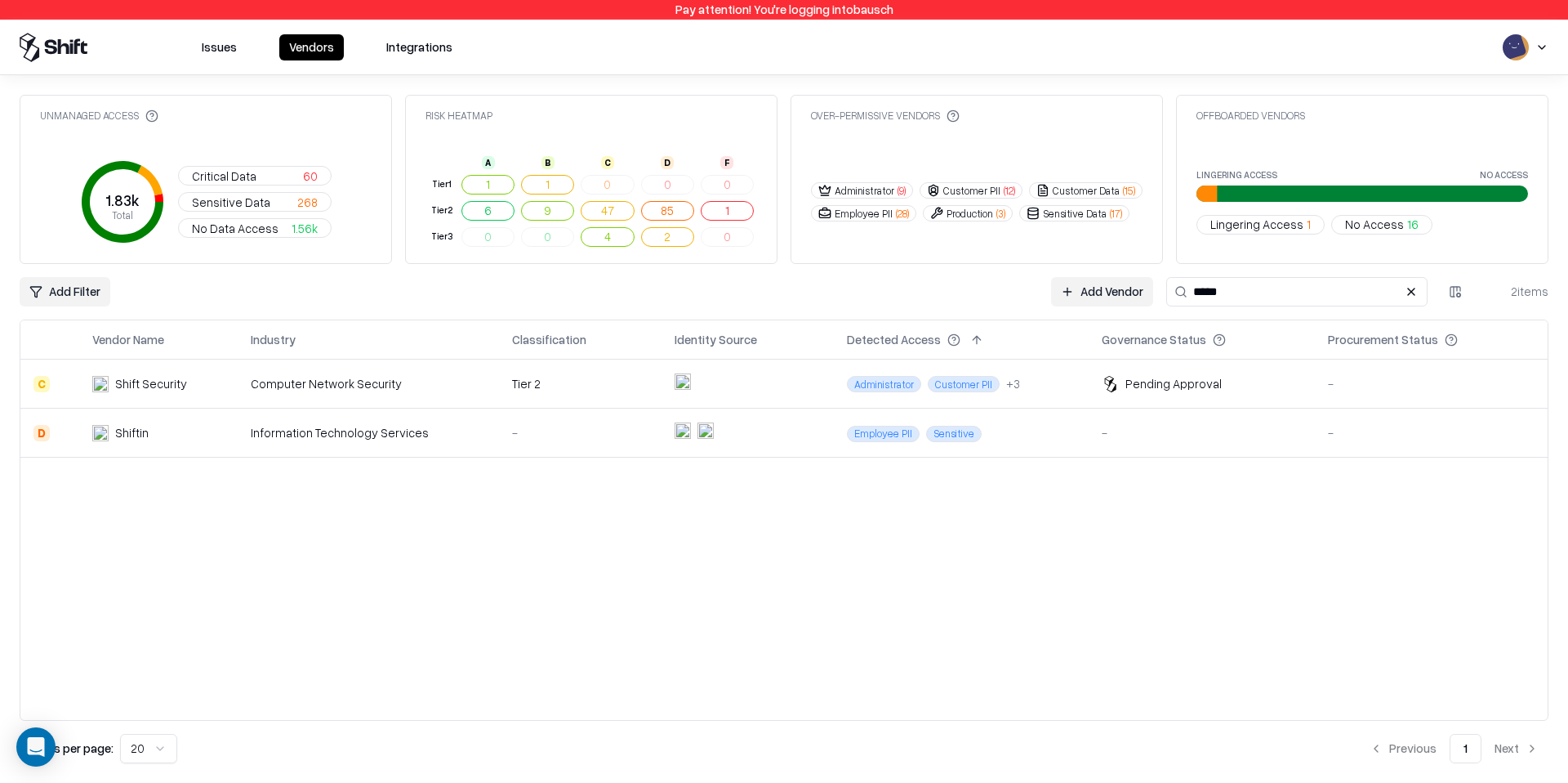
type input "*****"
click at [1044, 395] on td "Administrator Customer PII + 3" at bounding box center [961, 384] width 255 height 49
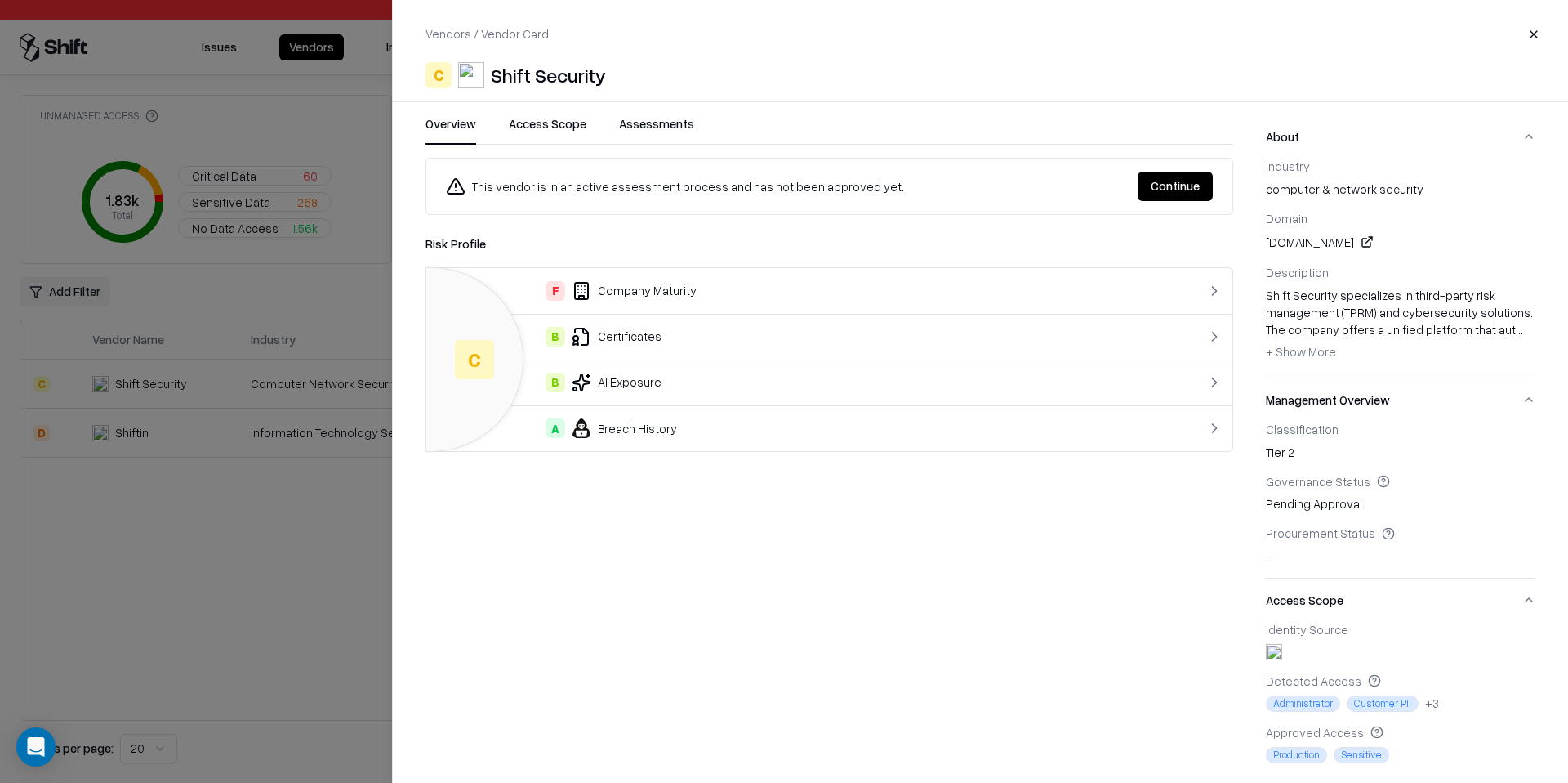
click at [1183, 191] on button "Continue" at bounding box center [1174, 186] width 75 height 29
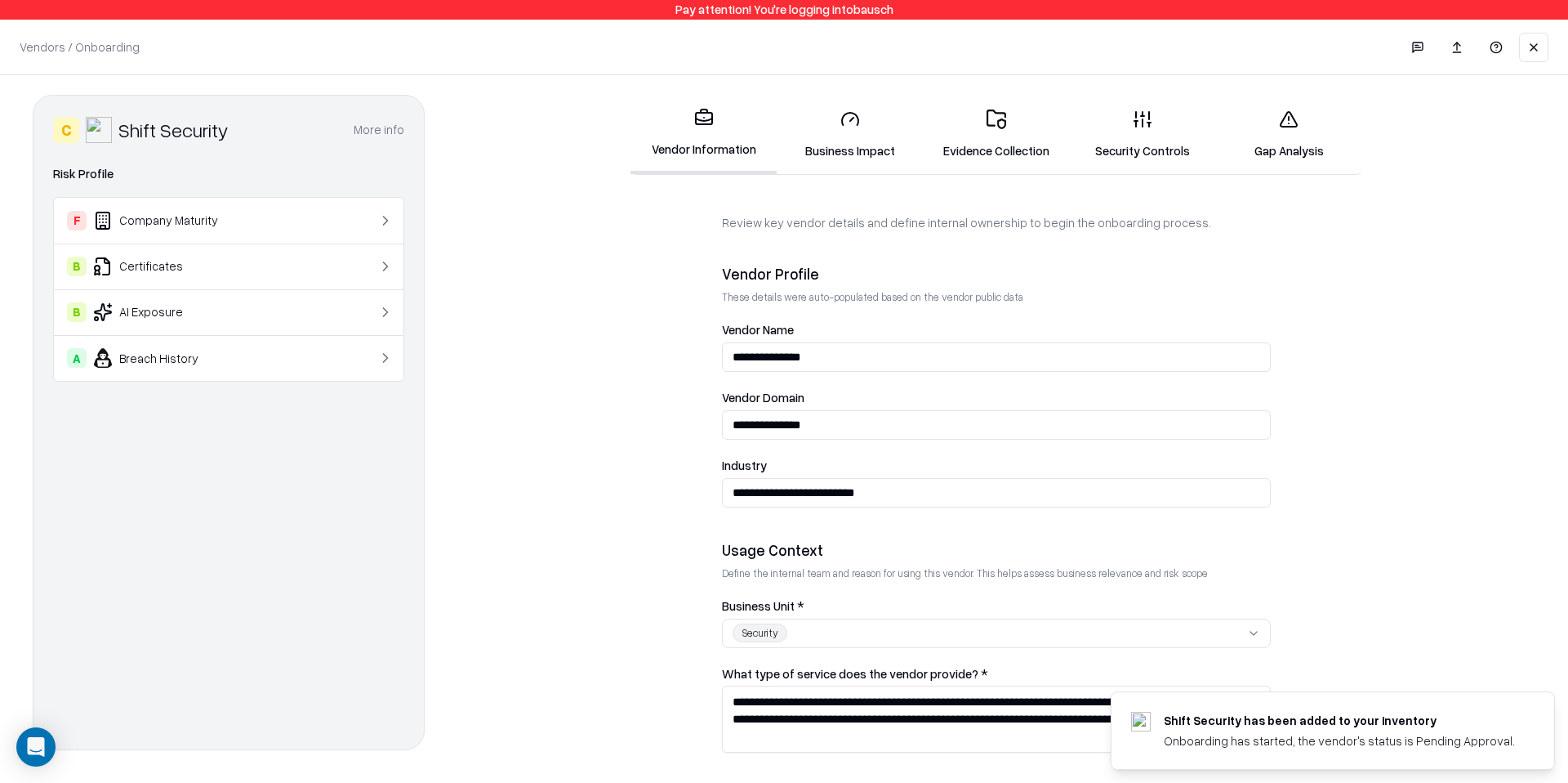
click at [991, 130] on link "Evidence Collection" at bounding box center [995, 135] width 146 height 76
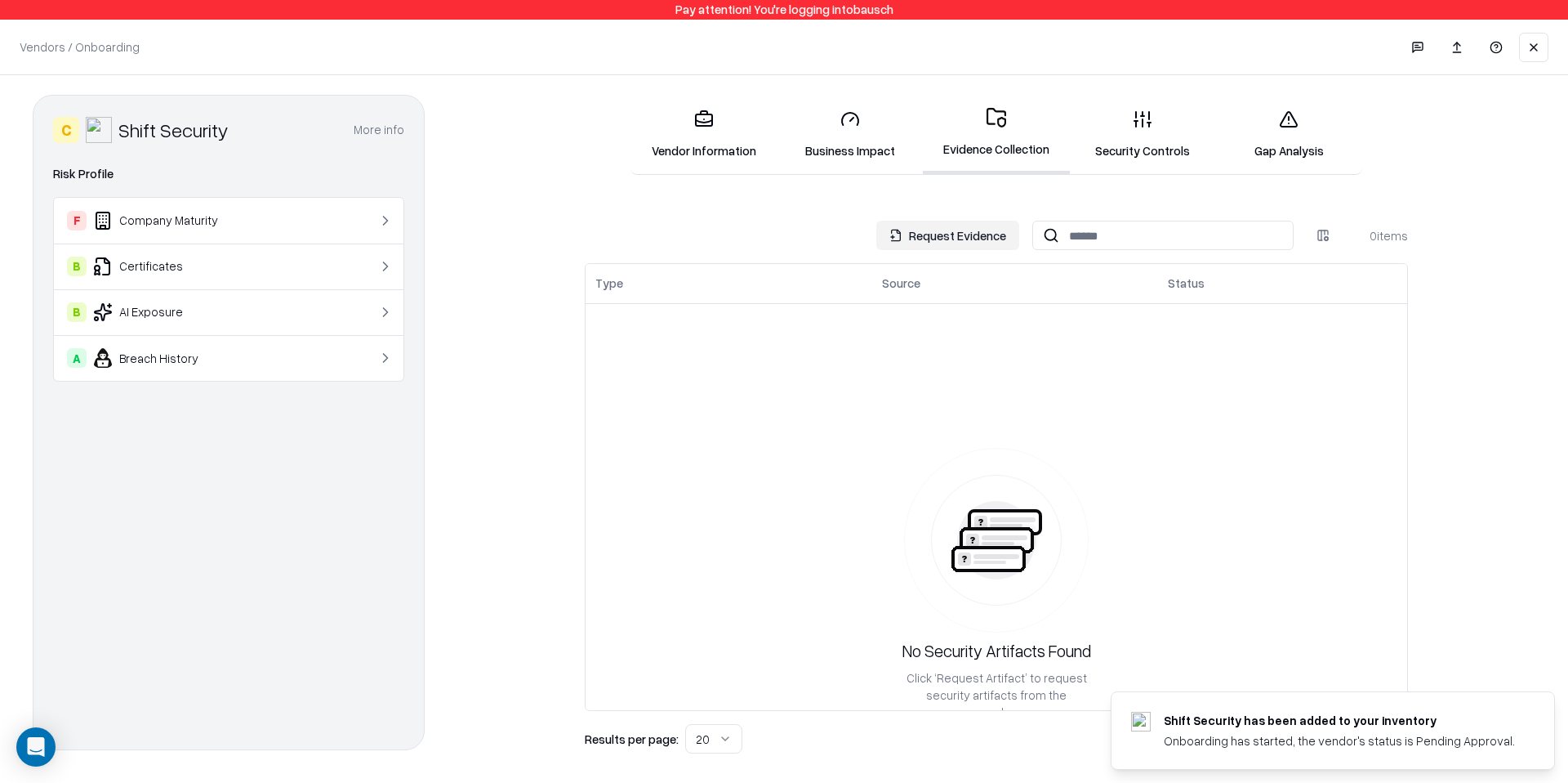
click at [1136, 129] on link "Security Controls" at bounding box center [1143, 135] width 146 height 76
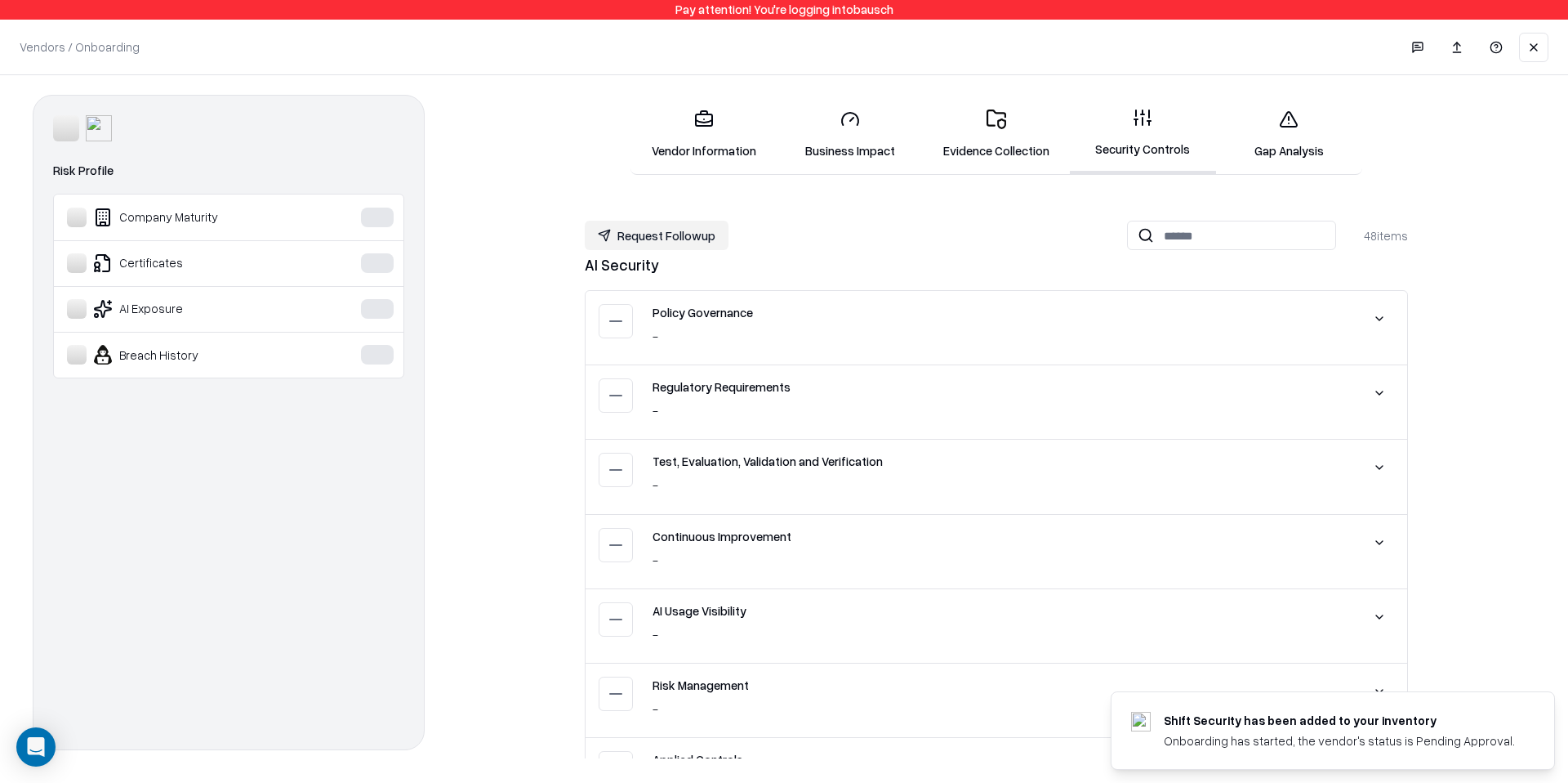
click at [976, 103] on link "Evidence Collection" at bounding box center [995, 135] width 146 height 76
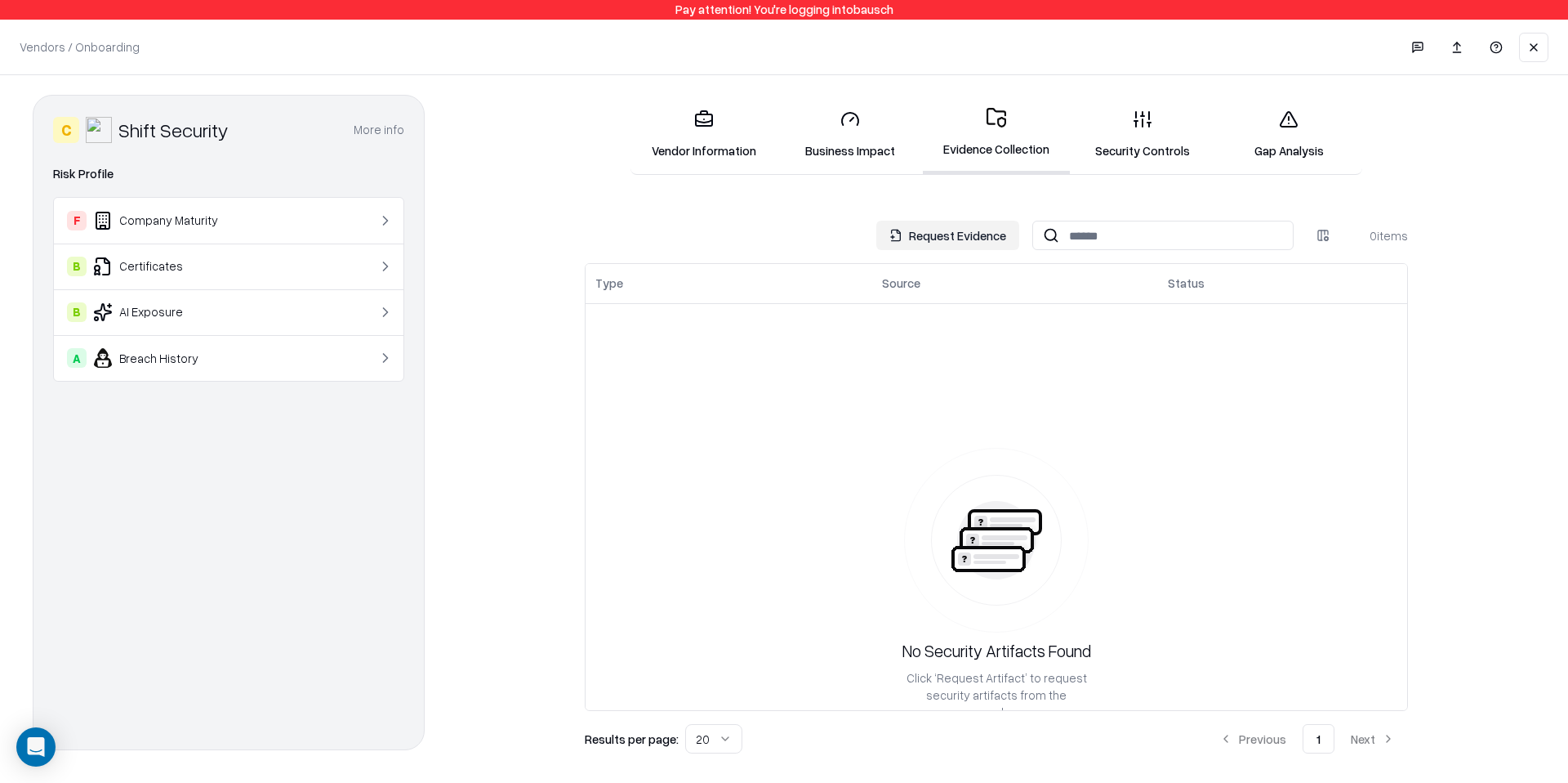
click at [1534, 43] on button at bounding box center [1533, 47] width 29 height 29
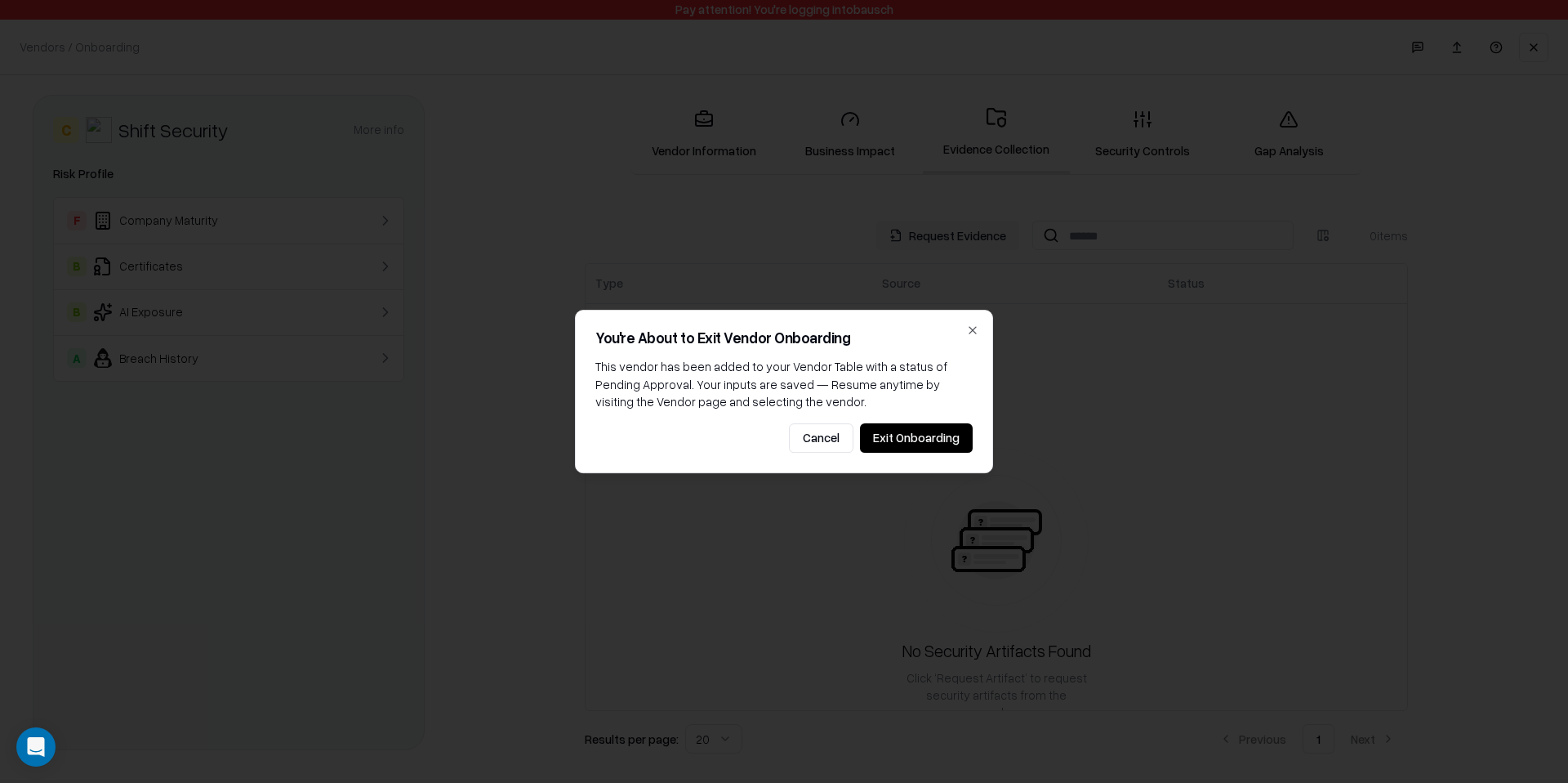
click at [923, 418] on div "You're About to Exit Vendor Onboarding This vendor has been added to your Vendo…" at bounding box center [784, 391] width 418 height 164
click at [923, 430] on button "Exit Onboarding" at bounding box center [916, 437] width 113 height 29
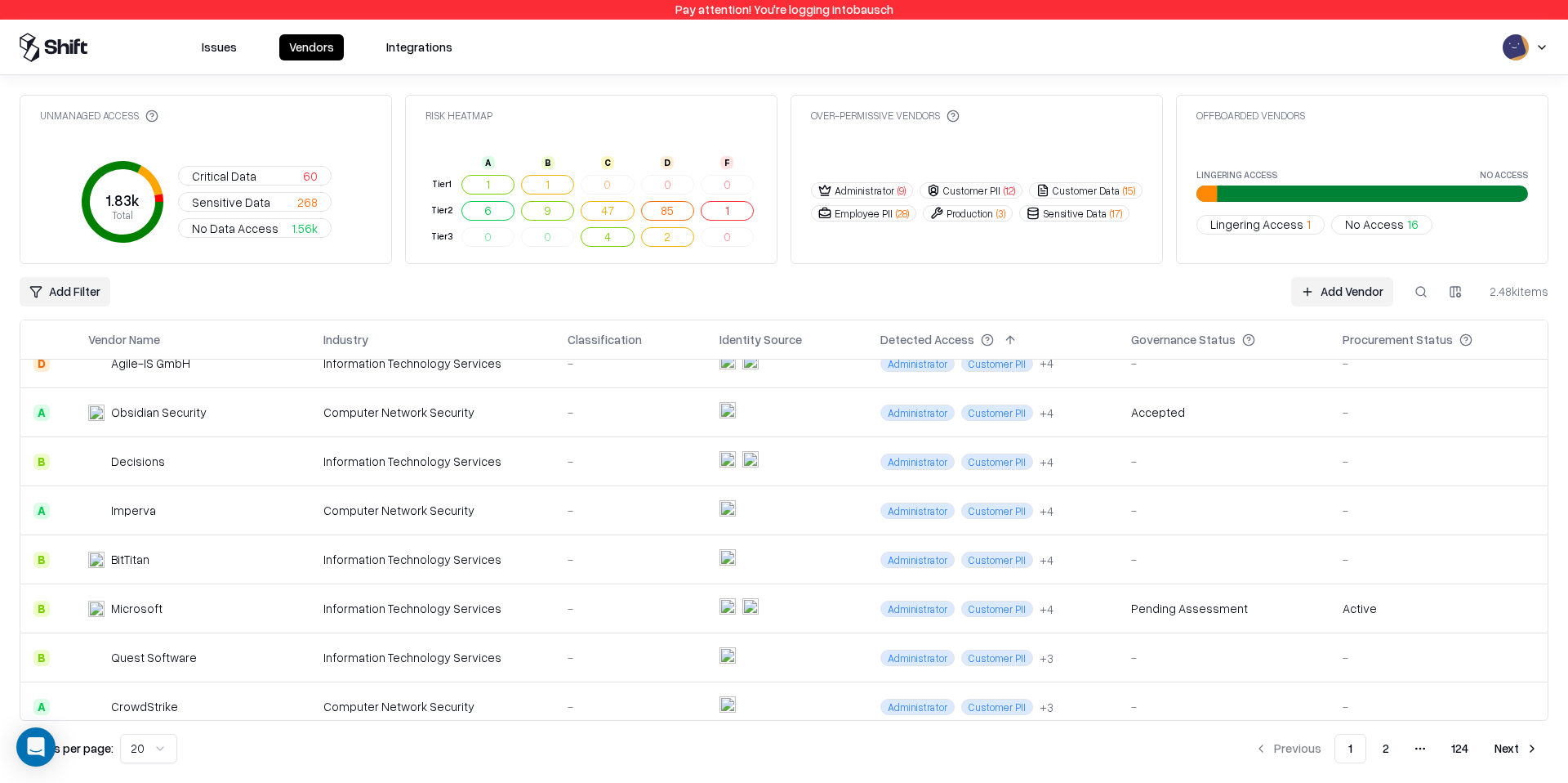
scroll to position [20, 0]
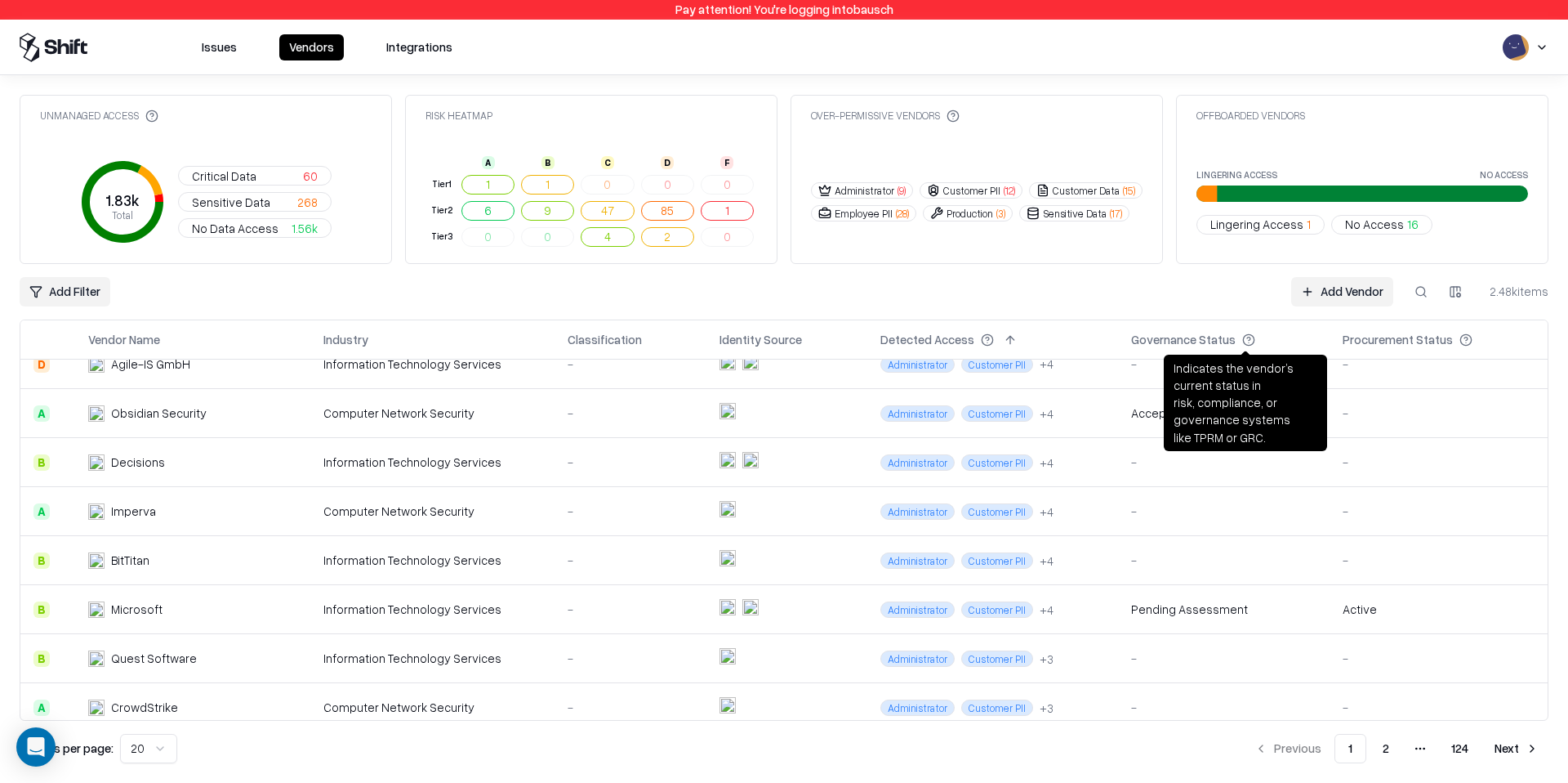
click at [1215, 346] on div "Governance Status" at bounding box center [1183, 339] width 105 height 17
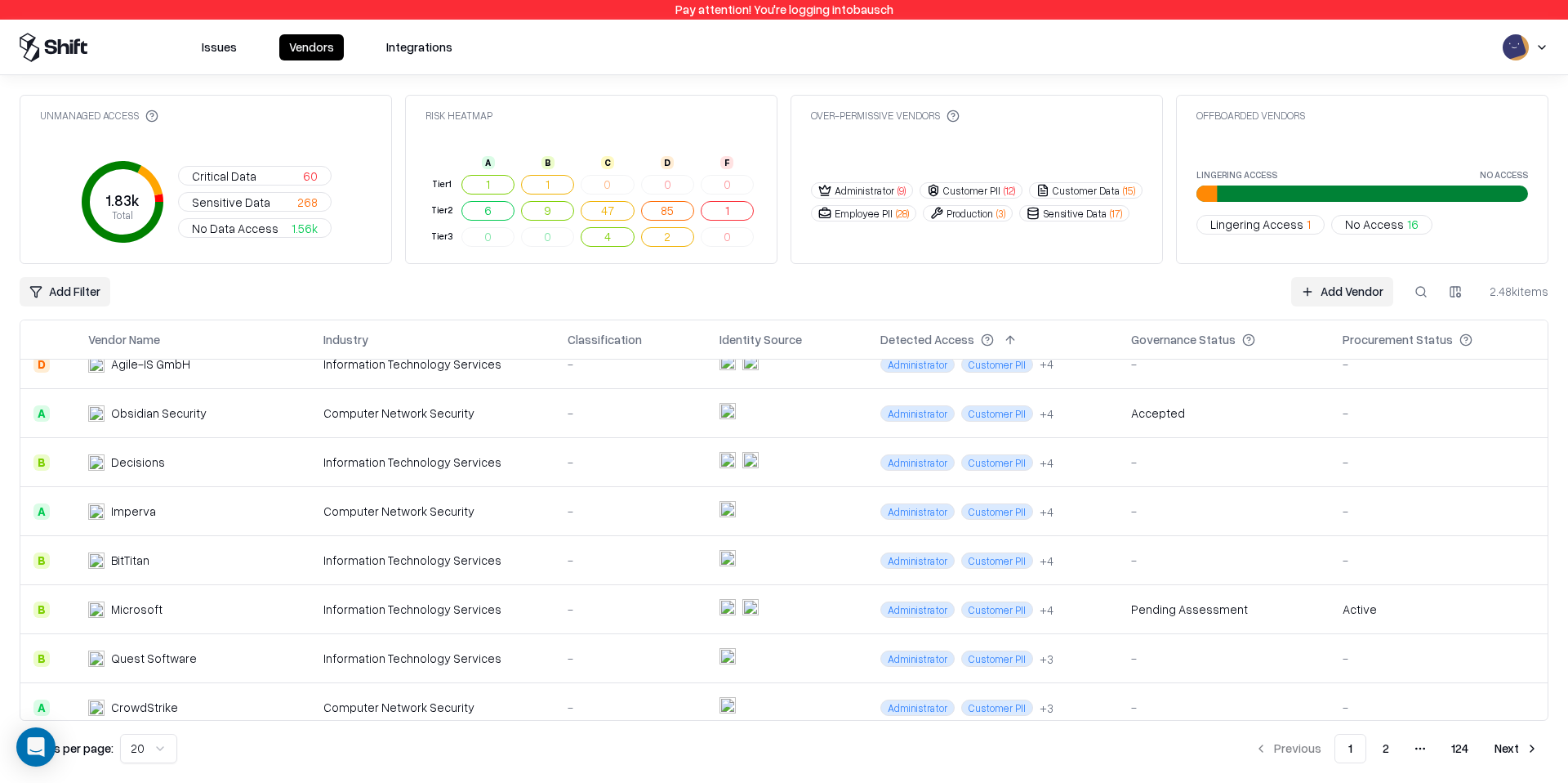
click at [91, 283] on html "Pay attention! You're logging into bausch Issues Vendors Integrations Unmanaged…" at bounding box center [784, 391] width 1568 height 783
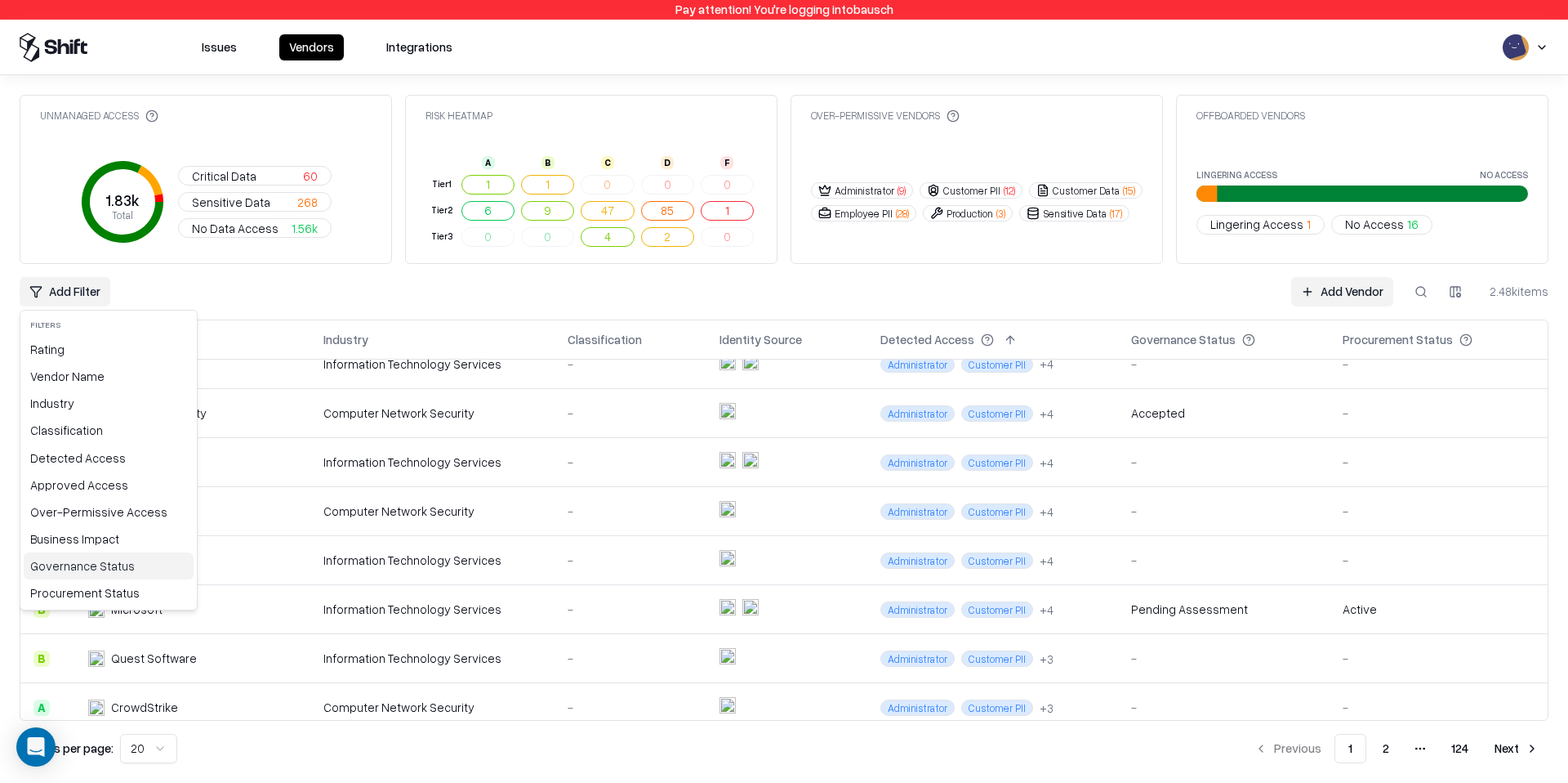
click at [119, 568] on div "Governance Status" at bounding box center [108, 566] width 170 height 27
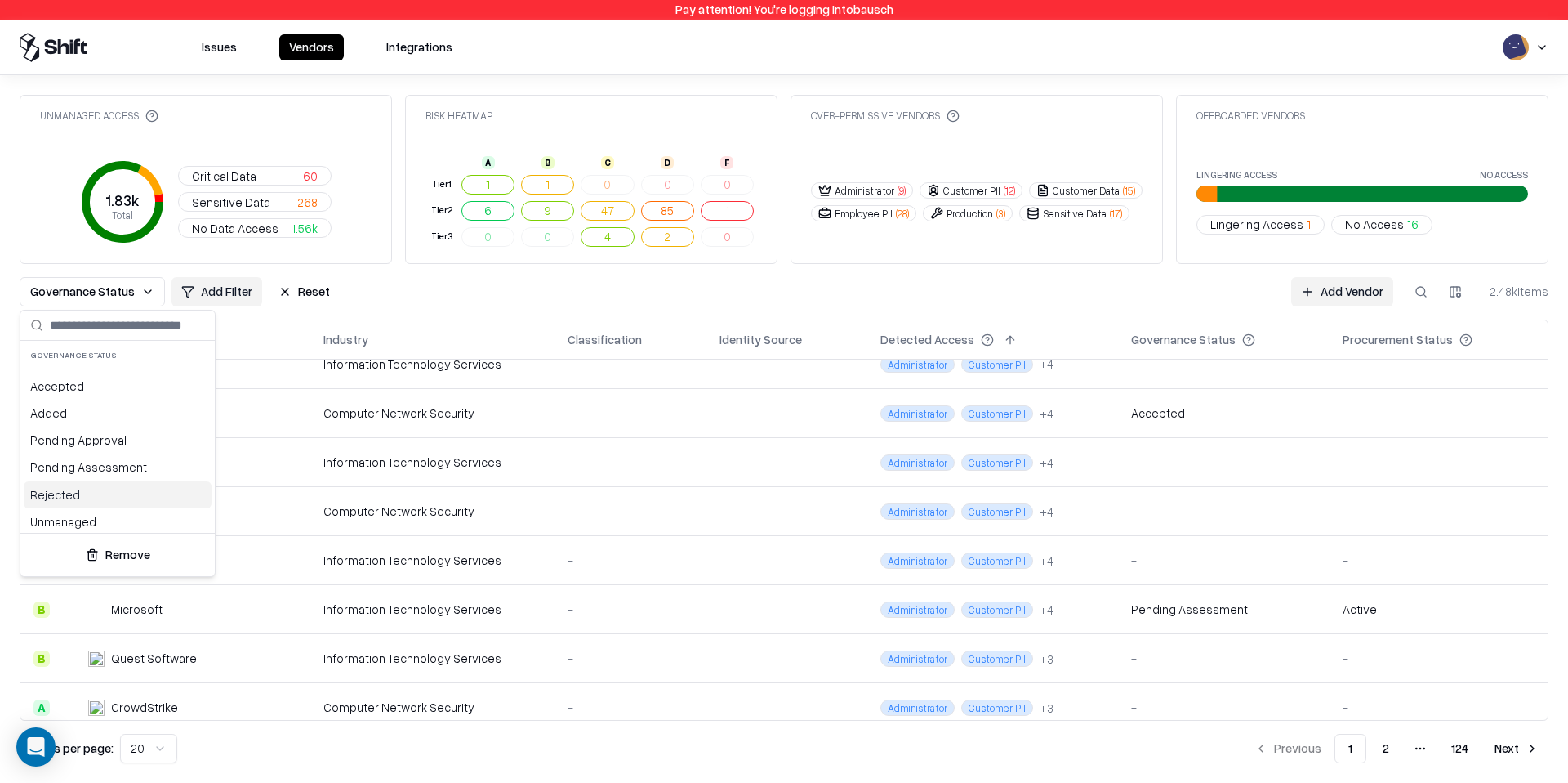
scroll to position [5, 0]
click at [140, 435] on div "Pending Approval" at bounding box center [117, 435] width 188 height 27
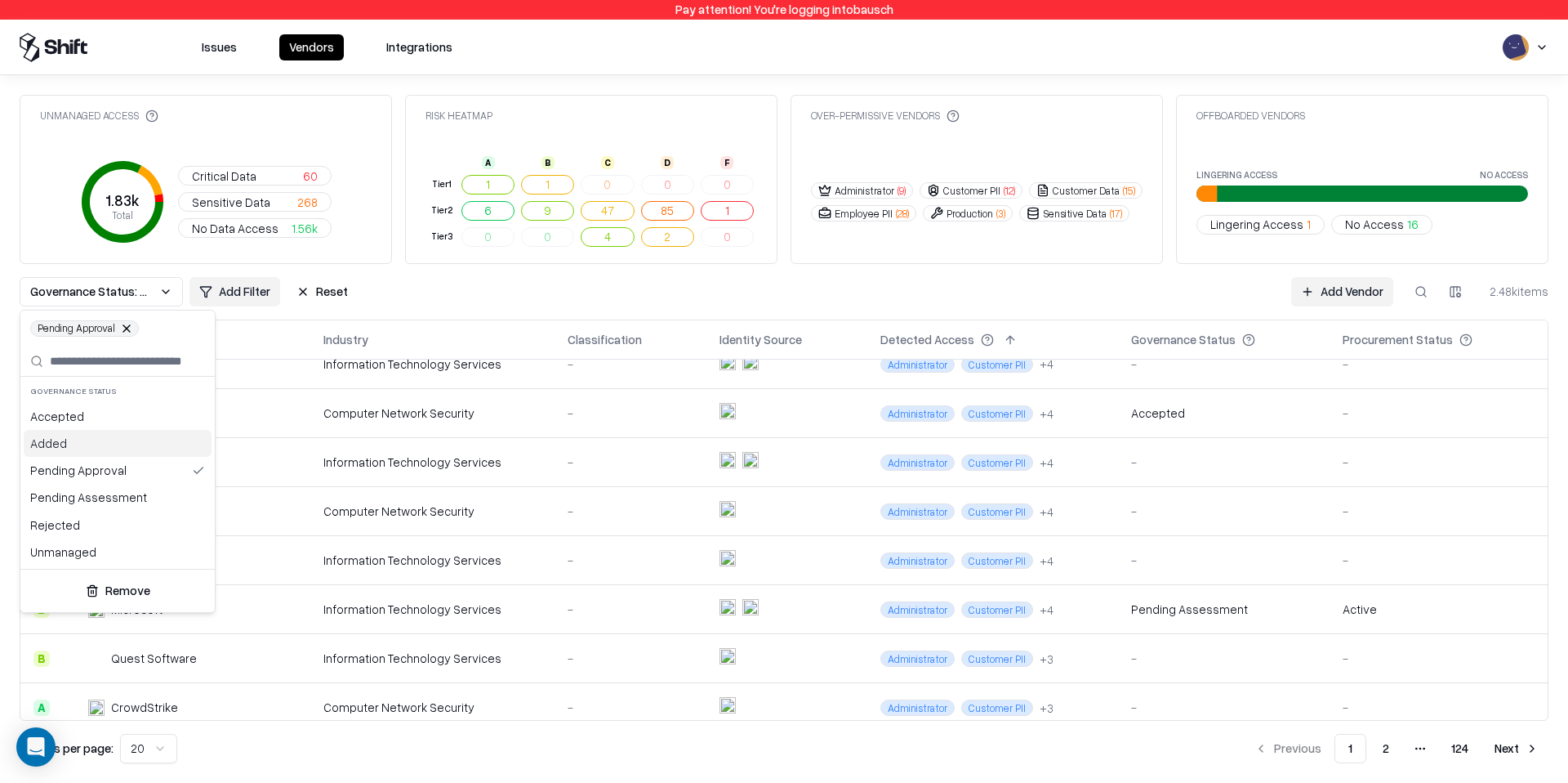
scroll to position [0, 0]
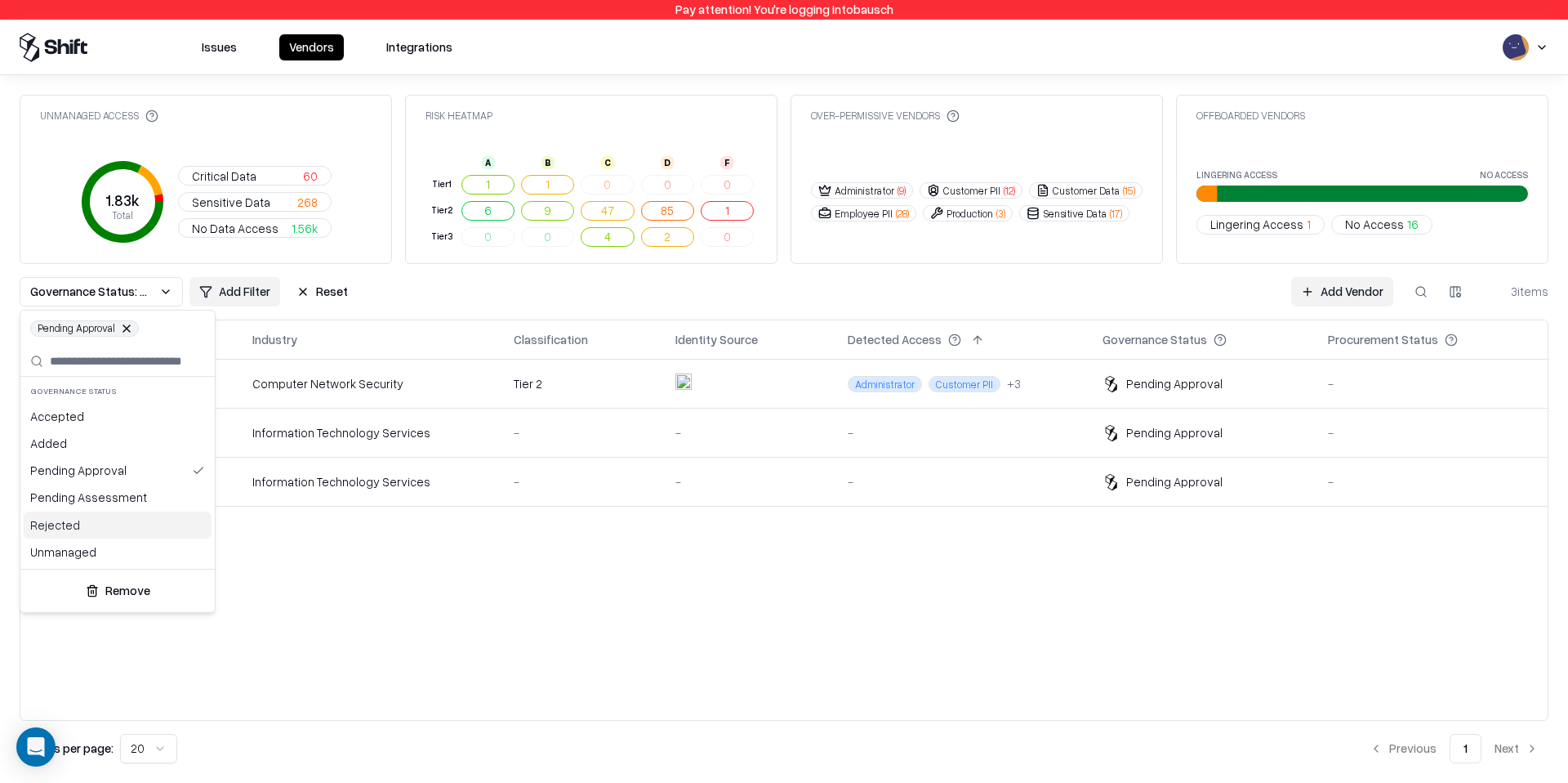
click at [1029, 643] on html "Pay attention! You're logging into bausch Issues Vendors Integrations Unmanaged…" at bounding box center [784, 391] width 1568 height 783
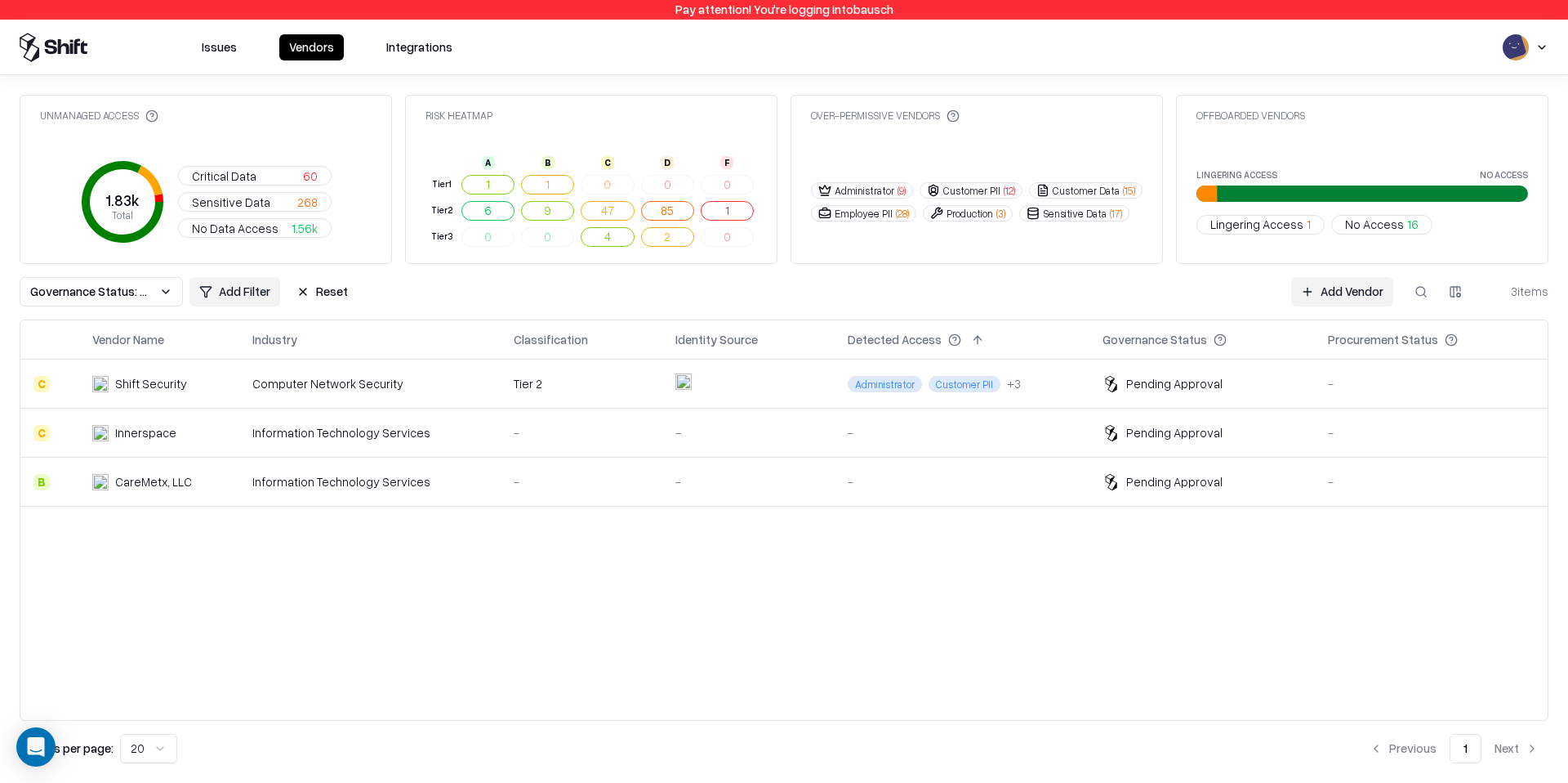
click at [972, 558] on div "Vendor Name Industry Classification Identity Source Detected Access Governance …" at bounding box center [784, 519] width 1529 height 401
click at [939, 420] on td "-" at bounding box center [962, 433] width 255 height 49
click at [972, 480] on div "-" at bounding box center [962, 481] width 229 height 17
click at [764, 397] on td at bounding box center [748, 384] width 173 height 49
click at [715, 493] on td "-" at bounding box center [748, 482] width 173 height 49
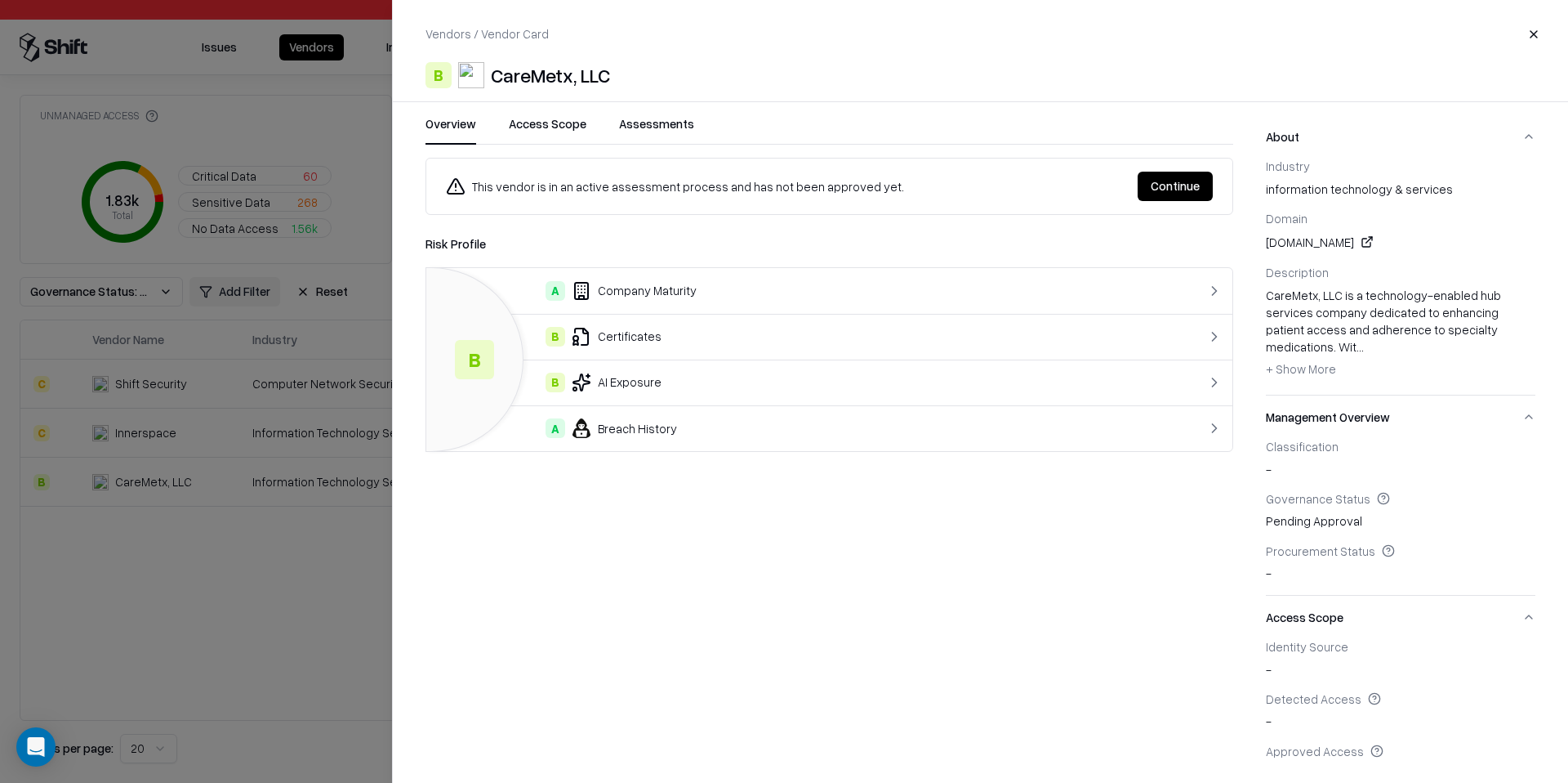
click at [558, 125] on button "Access Scope" at bounding box center [547, 130] width 77 height 29
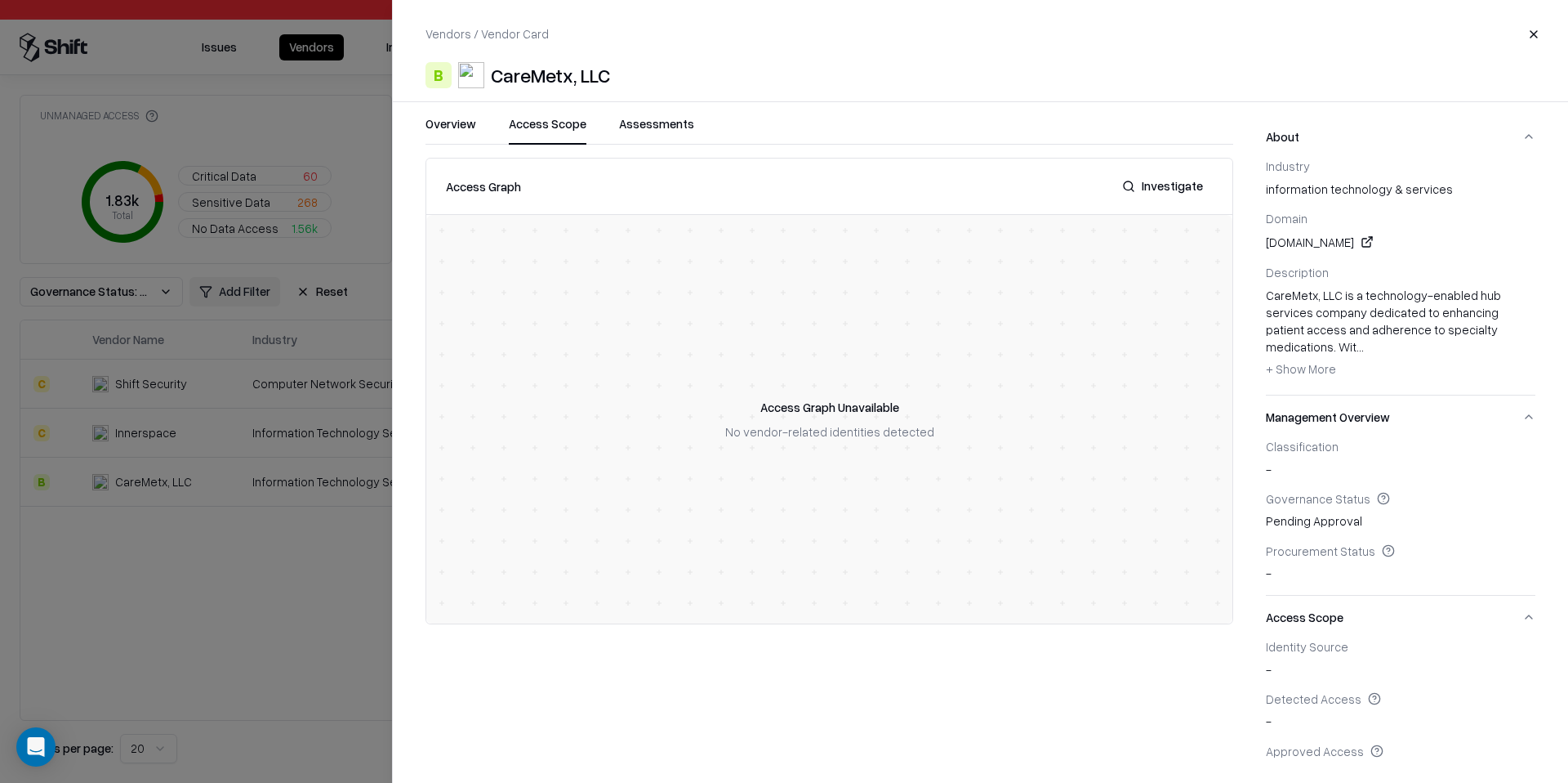
click at [648, 123] on button "Assessments" at bounding box center [656, 130] width 75 height 29
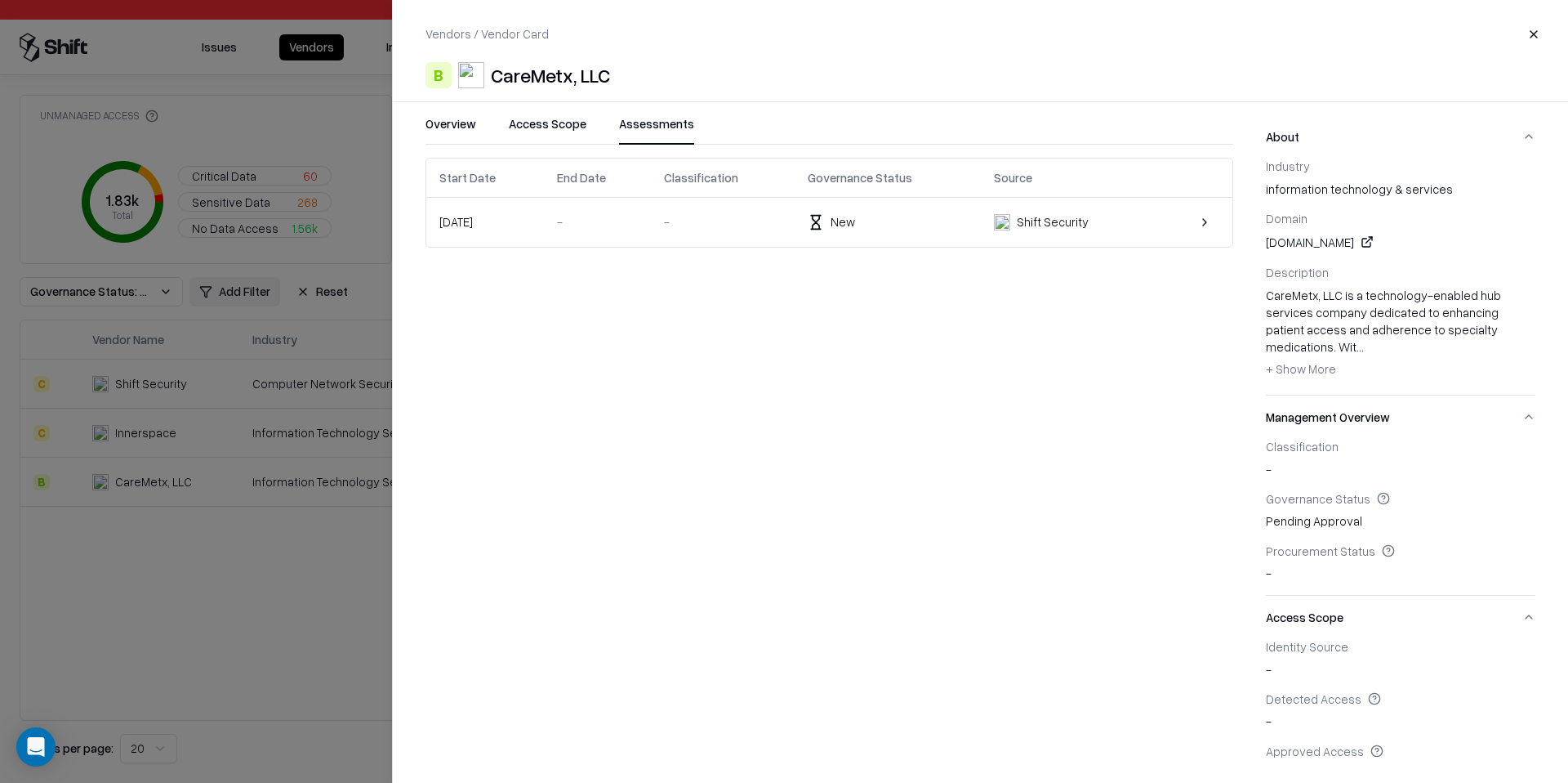
click at [711, 236] on td "-" at bounding box center [722, 222] width 143 height 49
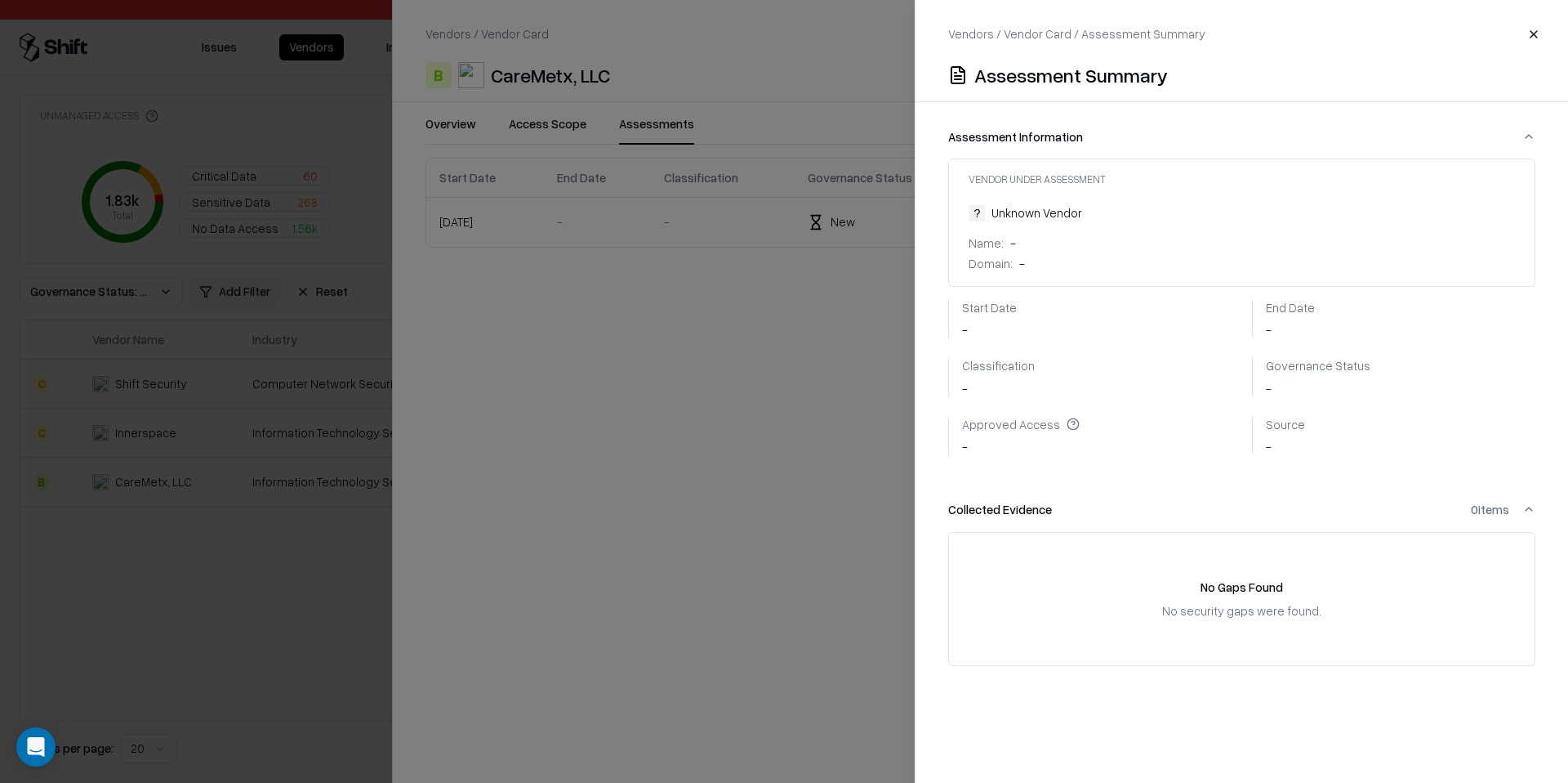
click at [860, 562] on div at bounding box center [784, 391] width 1568 height 783
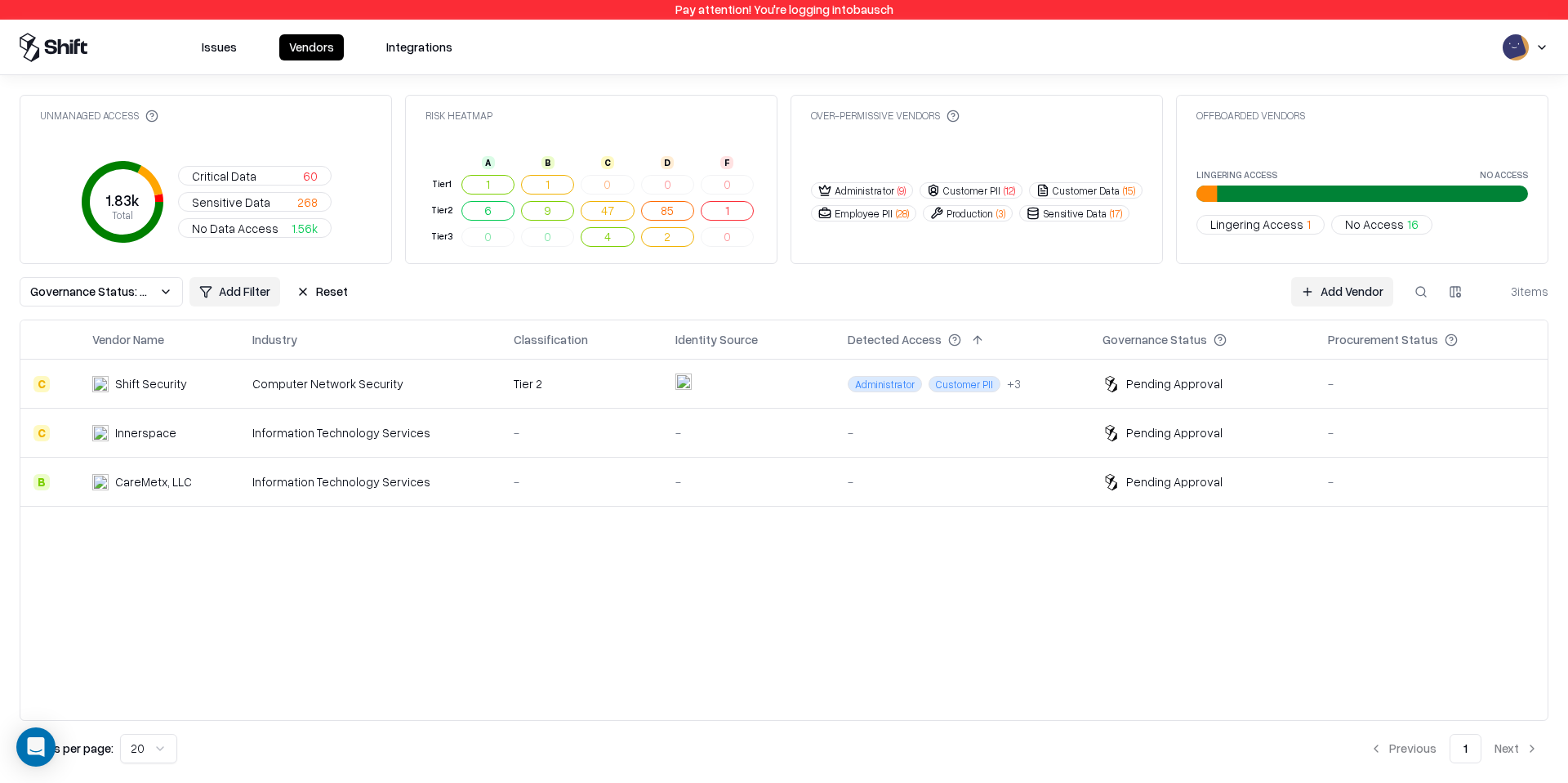
click at [732, 562] on div "Vendor Name Industry Classification Identity Source Detected Access Governance …" at bounding box center [784, 519] width 1529 height 401
click at [1067, 33] on div "Issues Vendors Integrations" at bounding box center [784, 47] width 1529 height 29
